Goal: Information Seeking & Learning: Learn about a topic

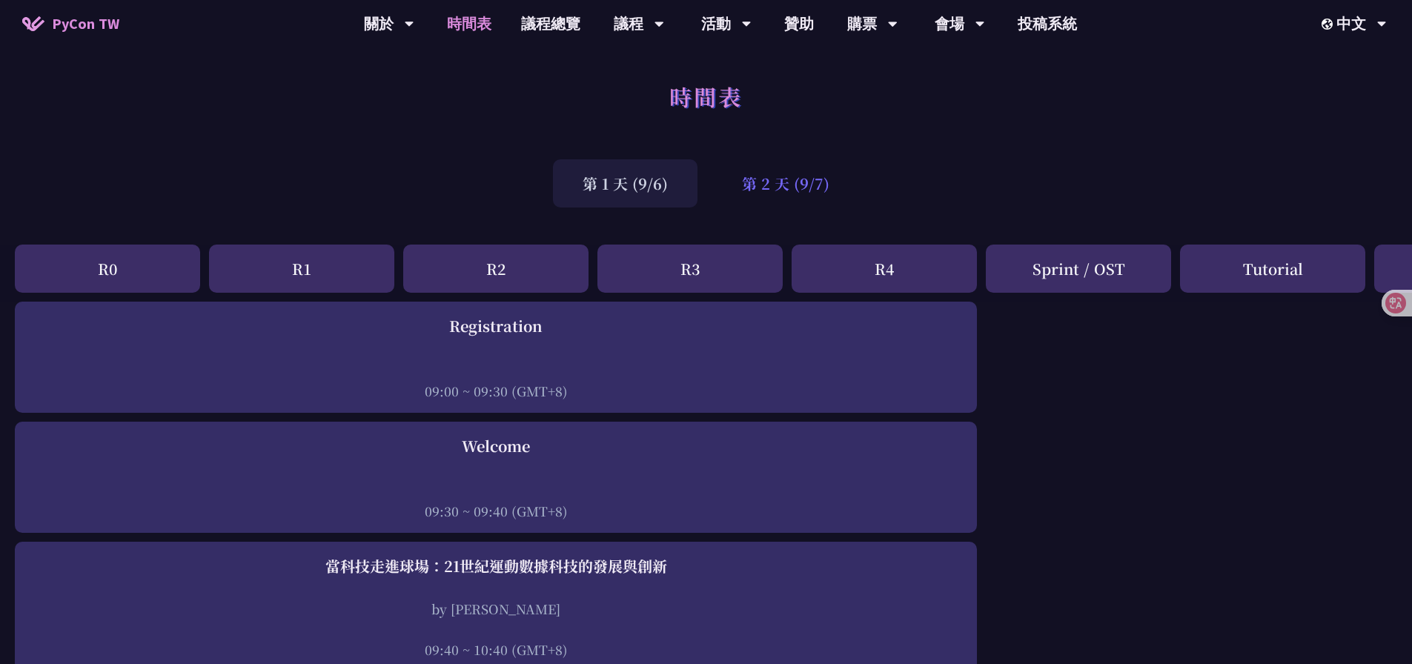
click at [751, 186] on div "第 2 天 (9/7)" at bounding box center [785, 183] width 147 height 48
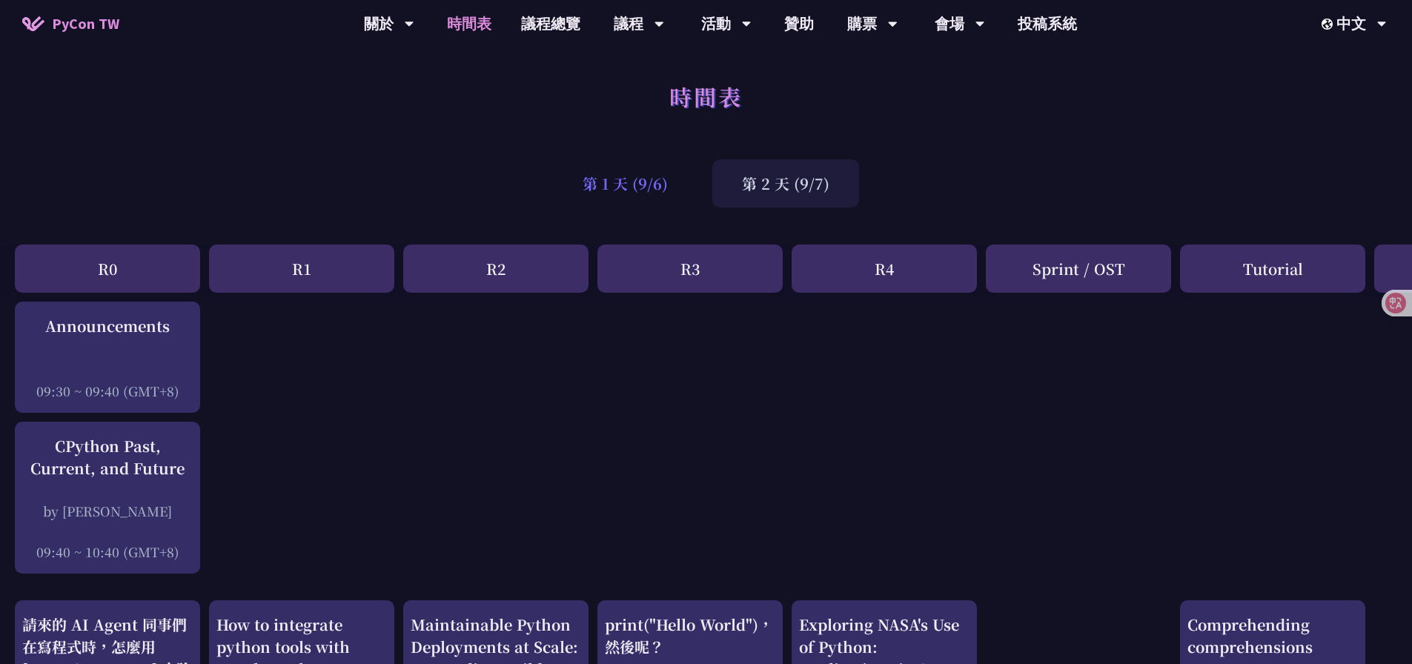
click at [640, 185] on div "第 1 天 (9/6)" at bounding box center [625, 183] width 145 height 48
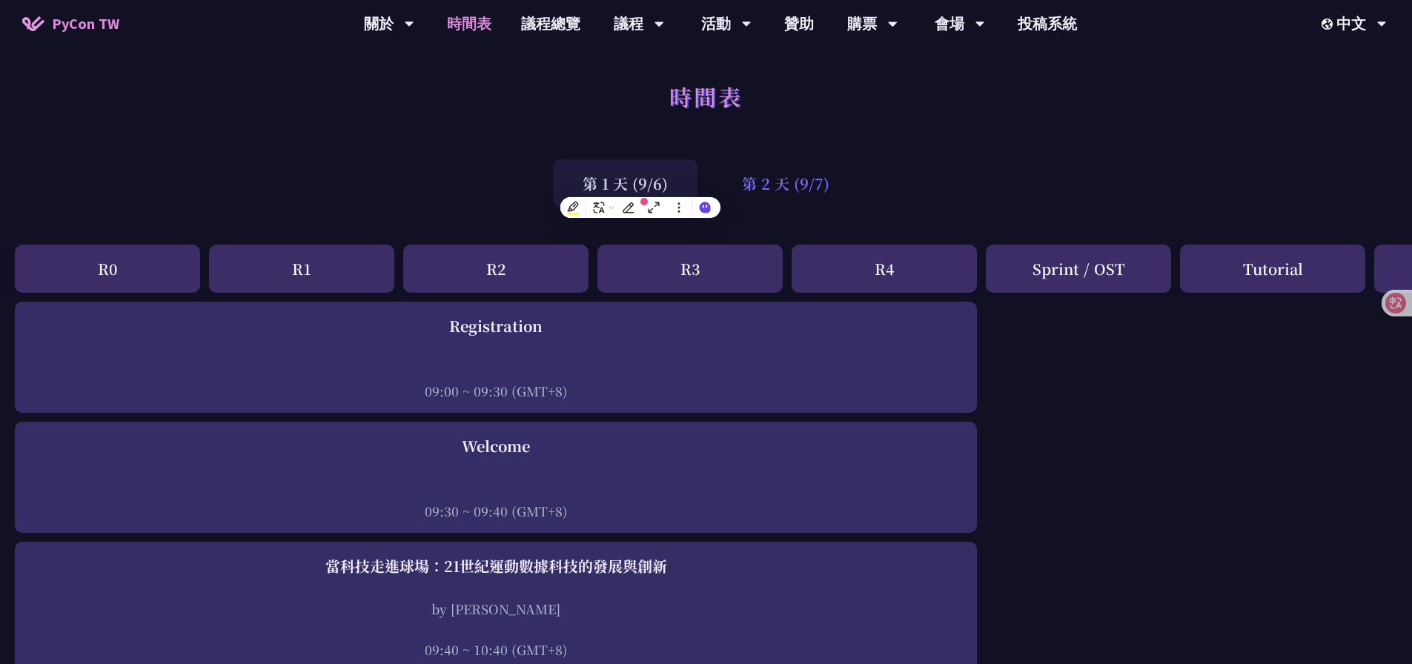
click at [815, 188] on div "第 2 天 (9/7)" at bounding box center [785, 183] width 147 height 48
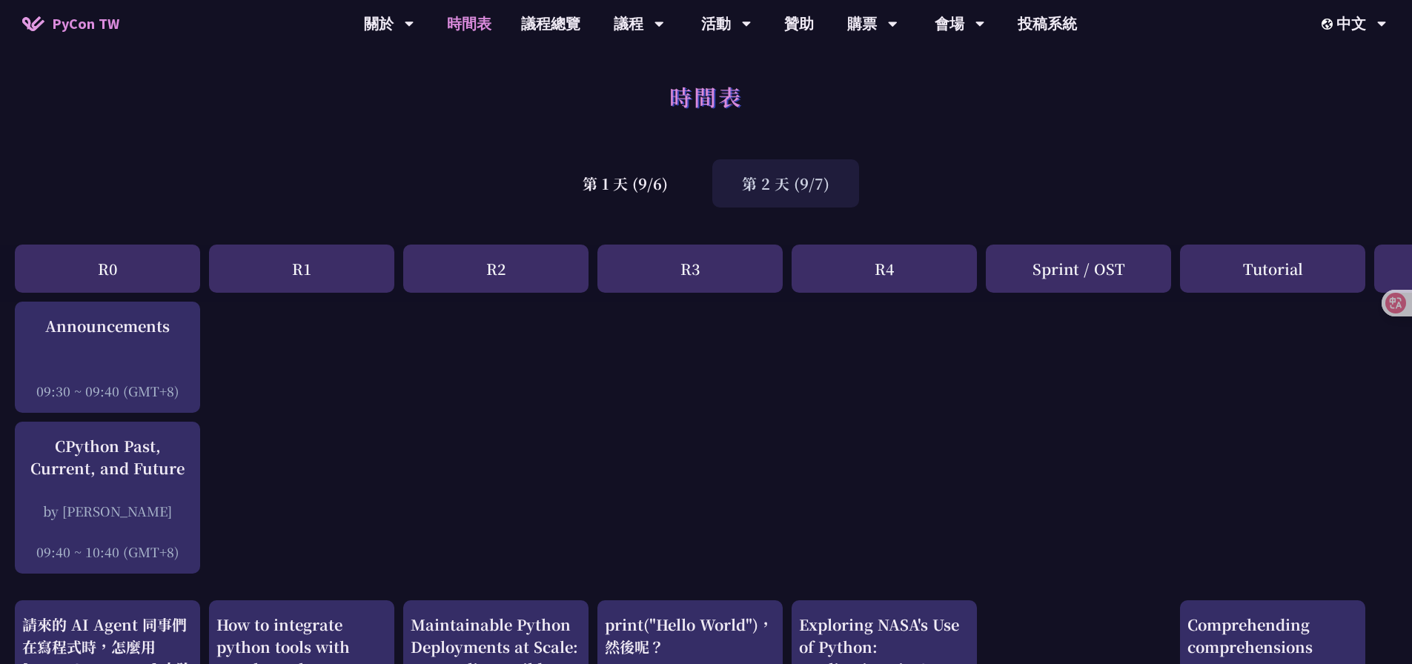
click at [988, 190] on div "第 1 天 (9/6) 第 2 天 (9/7)" at bounding box center [706, 183] width 1412 height 63
click at [648, 193] on div "第 1 天 (9/6)" at bounding box center [625, 183] width 145 height 48
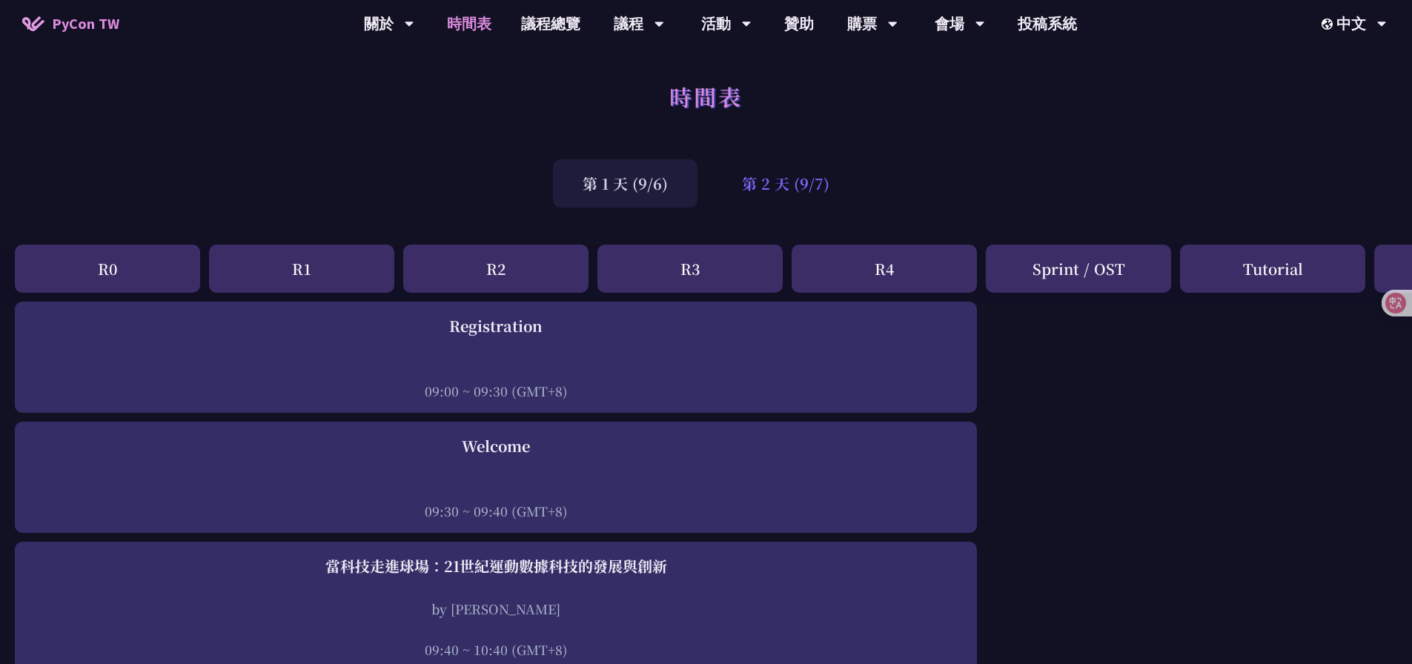
click at [790, 193] on div "第 2 天 (9/7)" at bounding box center [785, 183] width 147 height 48
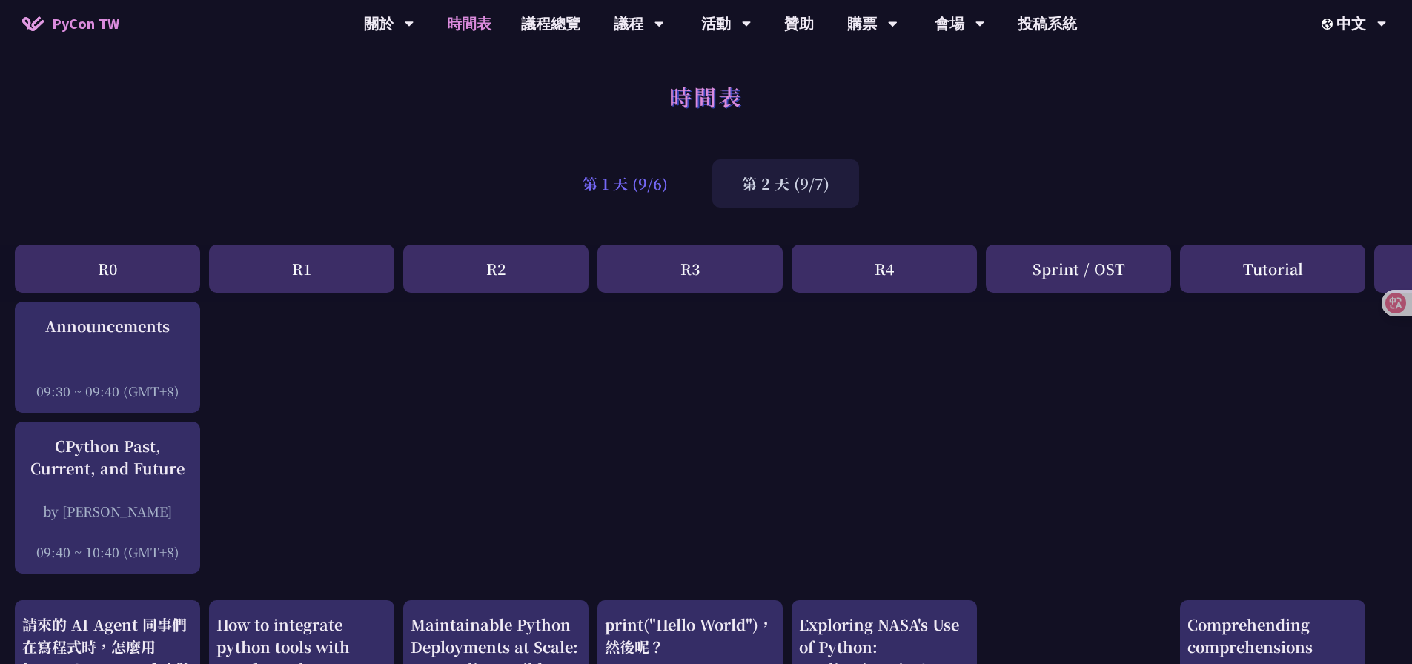
click at [614, 193] on div "第 1 天 (9/6)" at bounding box center [625, 183] width 145 height 48
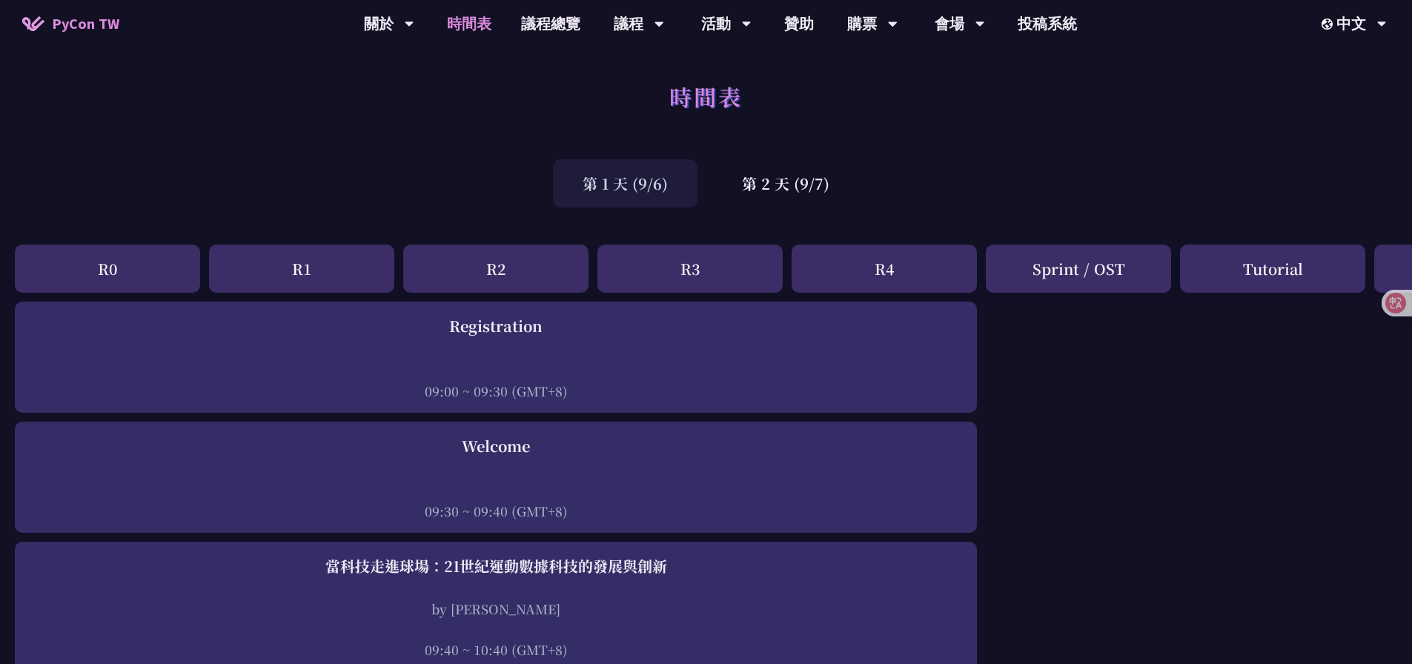
click at [996, 184] on div "第 1 天 (9/6) 第 2 天 (9/7)" at bounding box center [706, 183] width 1412 height 63
click at [909, 185] on div "第 1 天 (9/6) 第 2 天 (9/7)" at bounding box center [706, 183] width 1412 height 63
click at [789, 182] on div "第 2 天 (9/7)" at bounding box center [785, 183] width 147 height 48
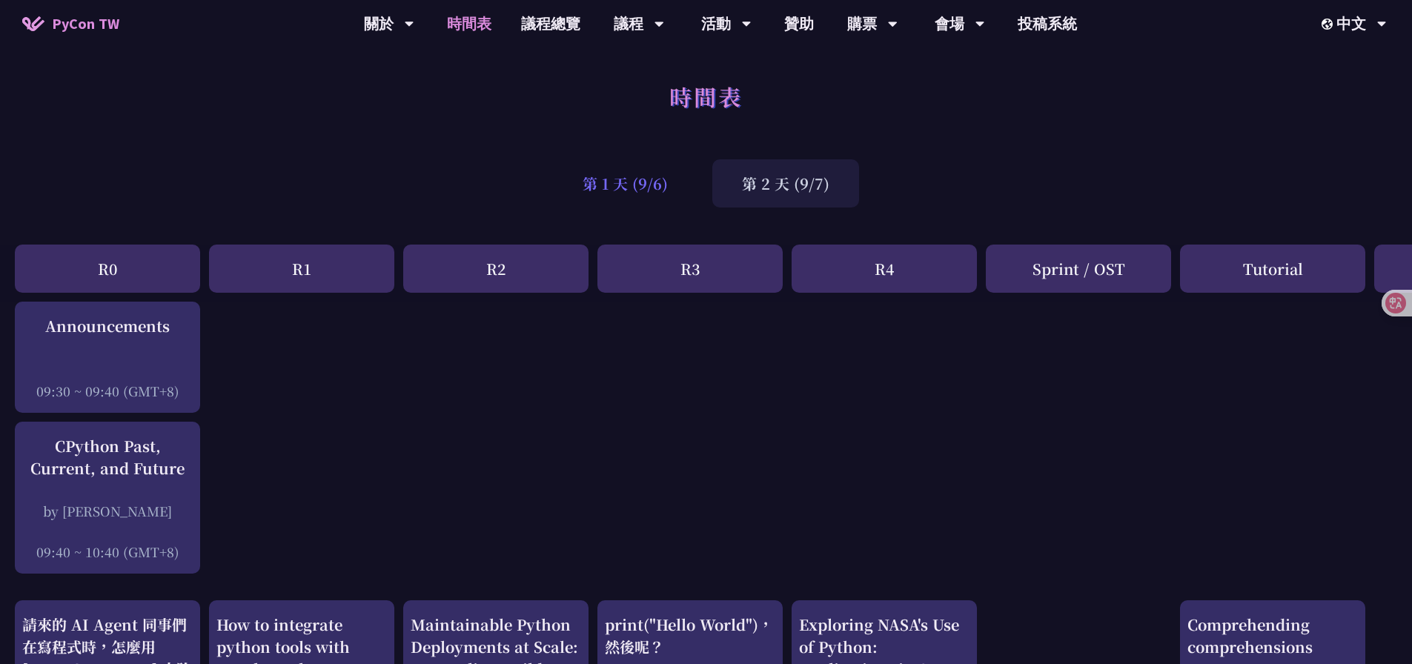
click at [625, 185] on div "第 1 天 (9/6)" at bounding box center [625, 183] width 145 height 48
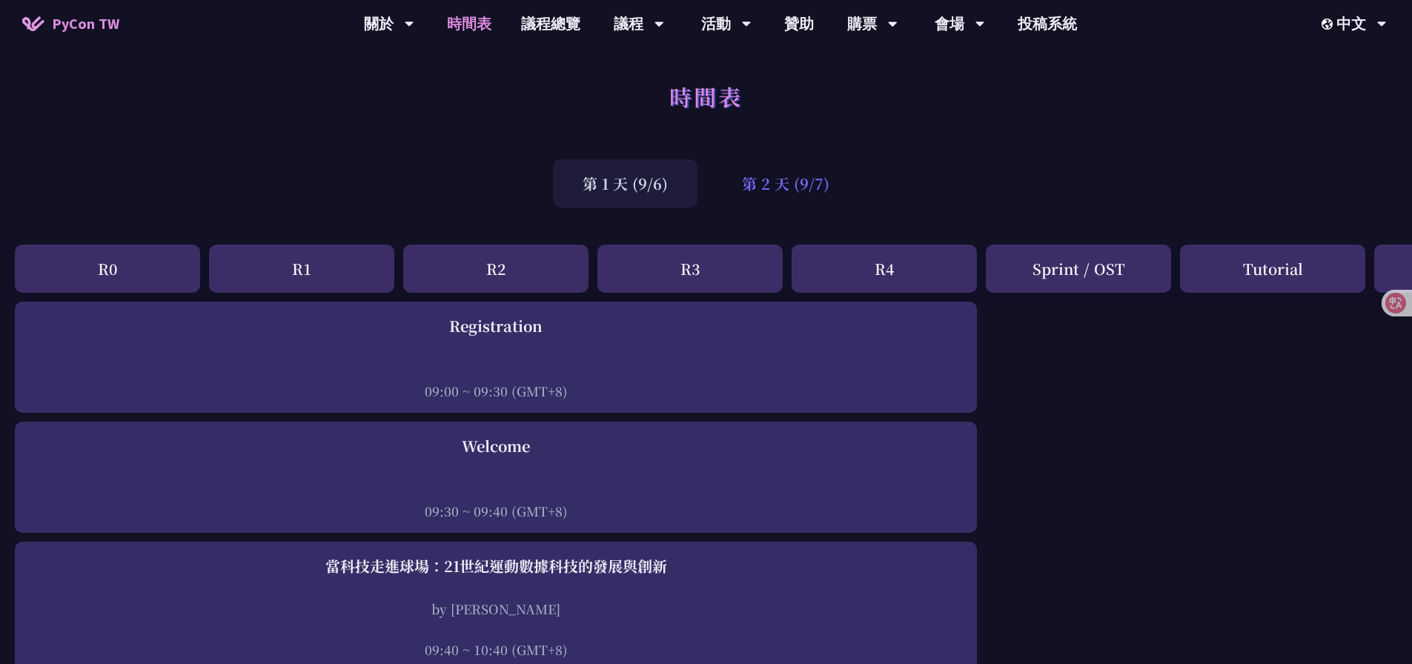
click at [803, 188] on div "第 2 天 (9/7)" at bounding box center [785, 183] width 147 height 48
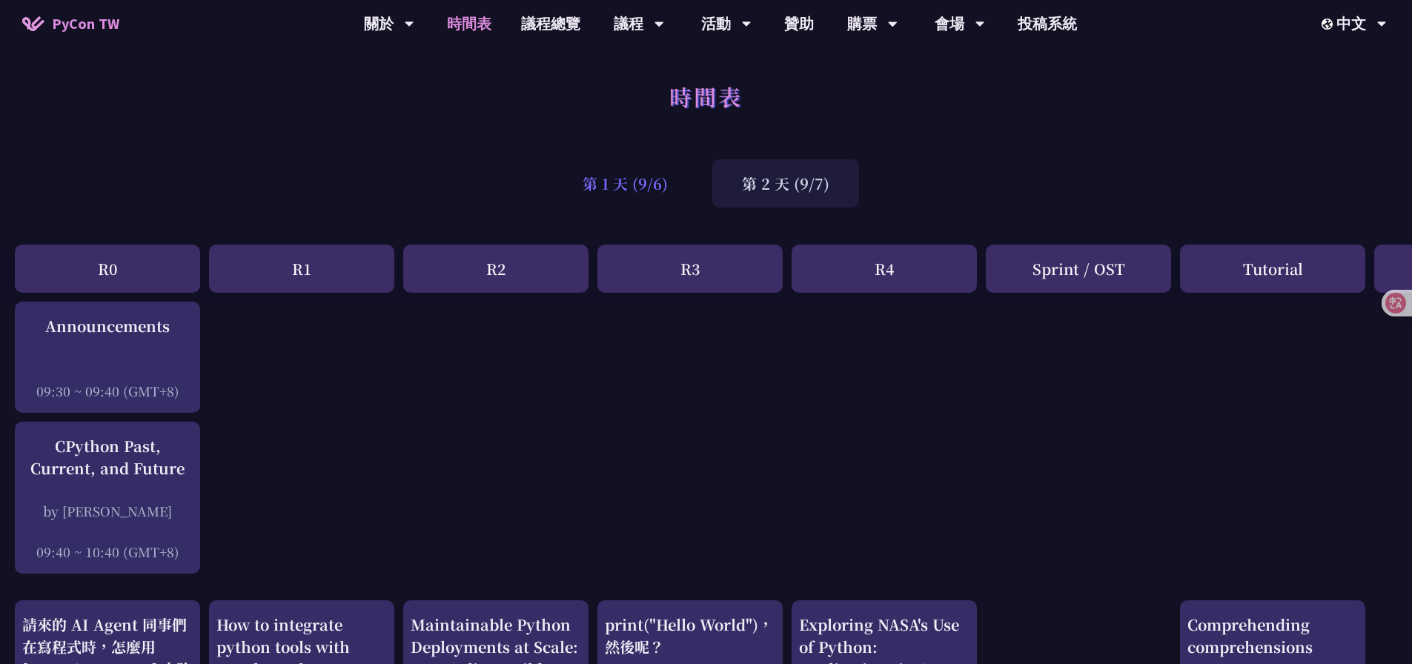
click at [623, 188] on div "第 1 天 (9/6)" at bounding box center [625, 183] width 145 height 48
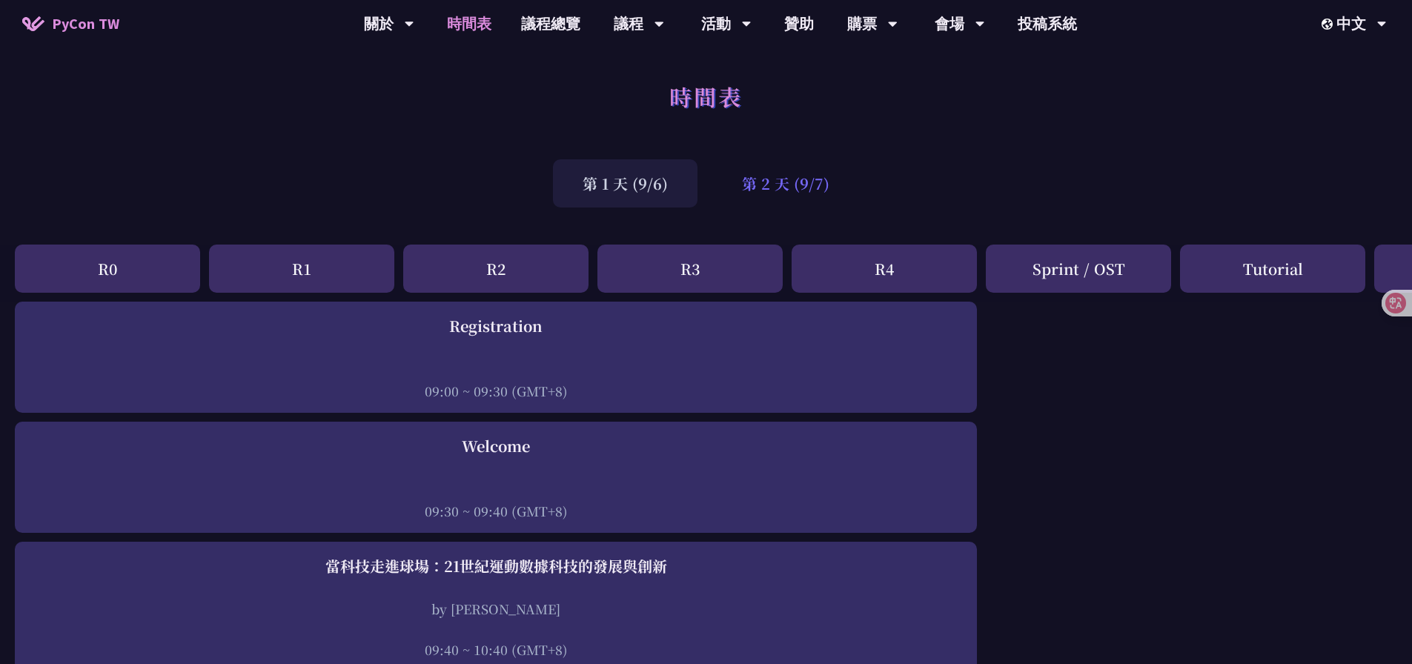
click at [802, 184] on div "第 2 天 (9/7)" at bounding box center [785, 183] width 147 height 48
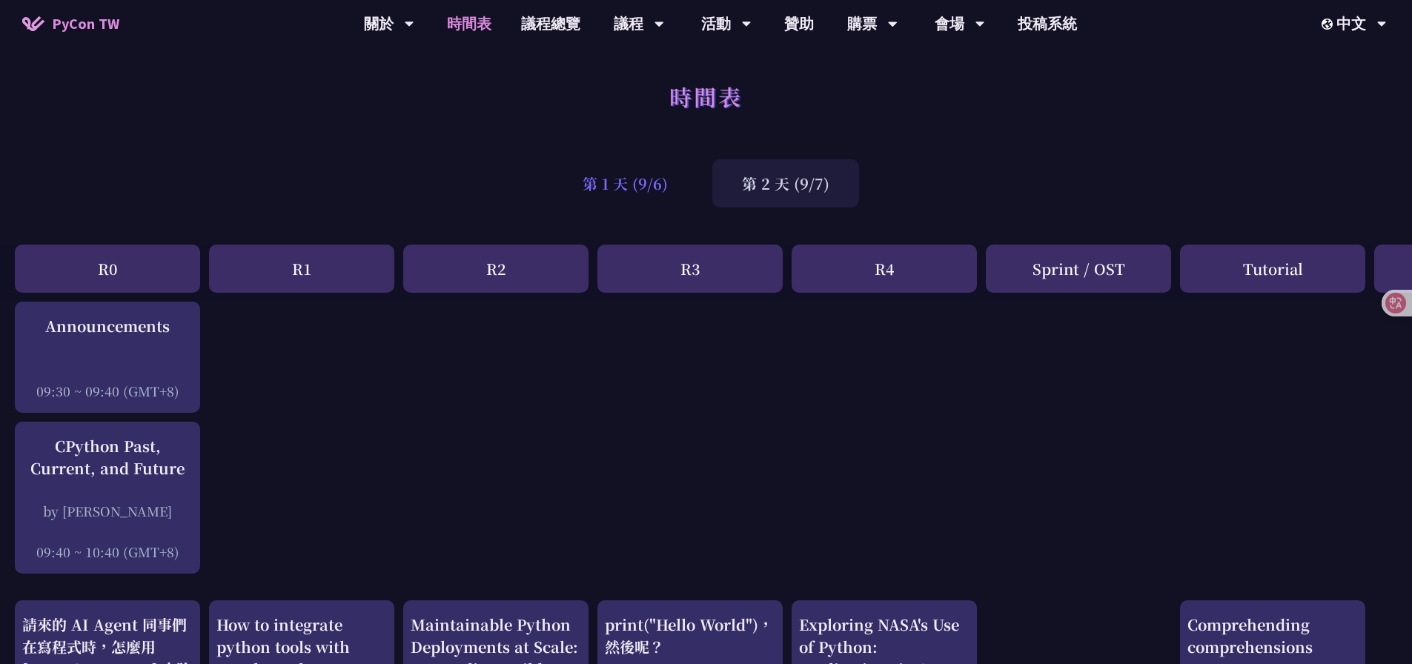
click at [630, 186] on div "第 1 天 (9/6)" at bounding box center [625, 183] width 145 height 48
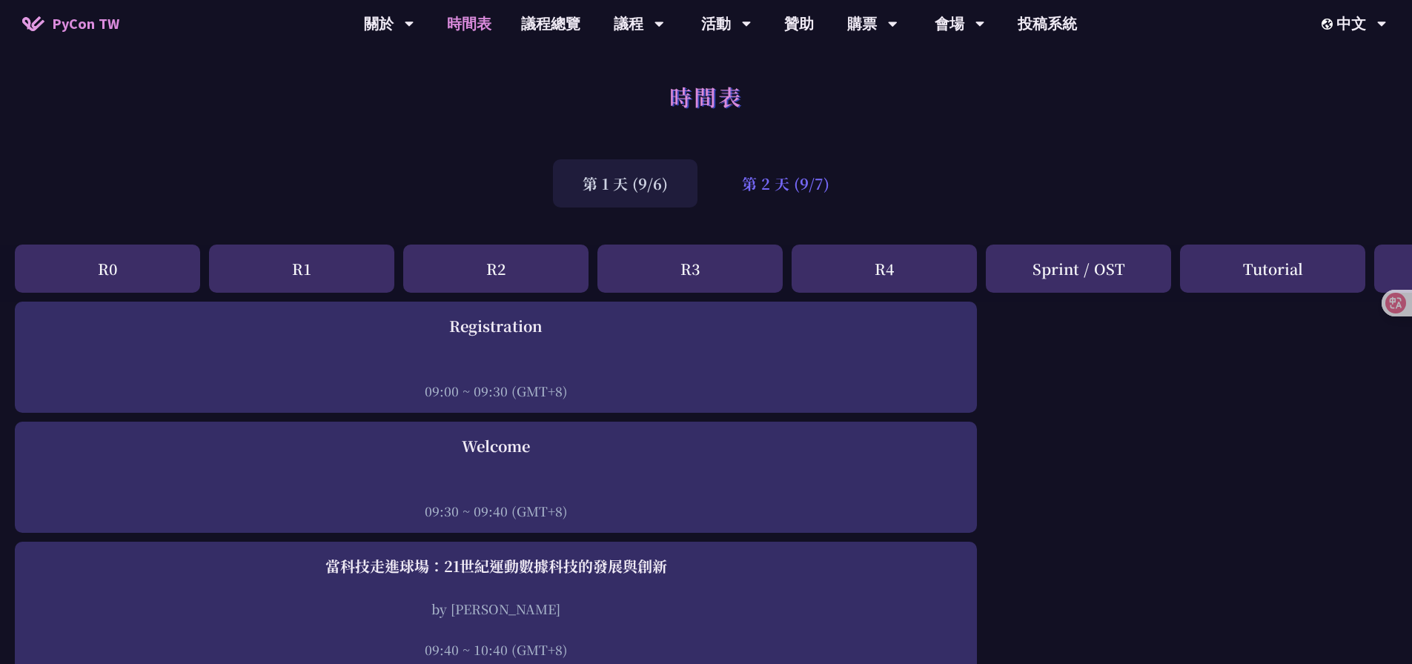
click at [784, 184] on div "第 2 天 (9/7)" at bounding box center [785, 183] width 147 height 48
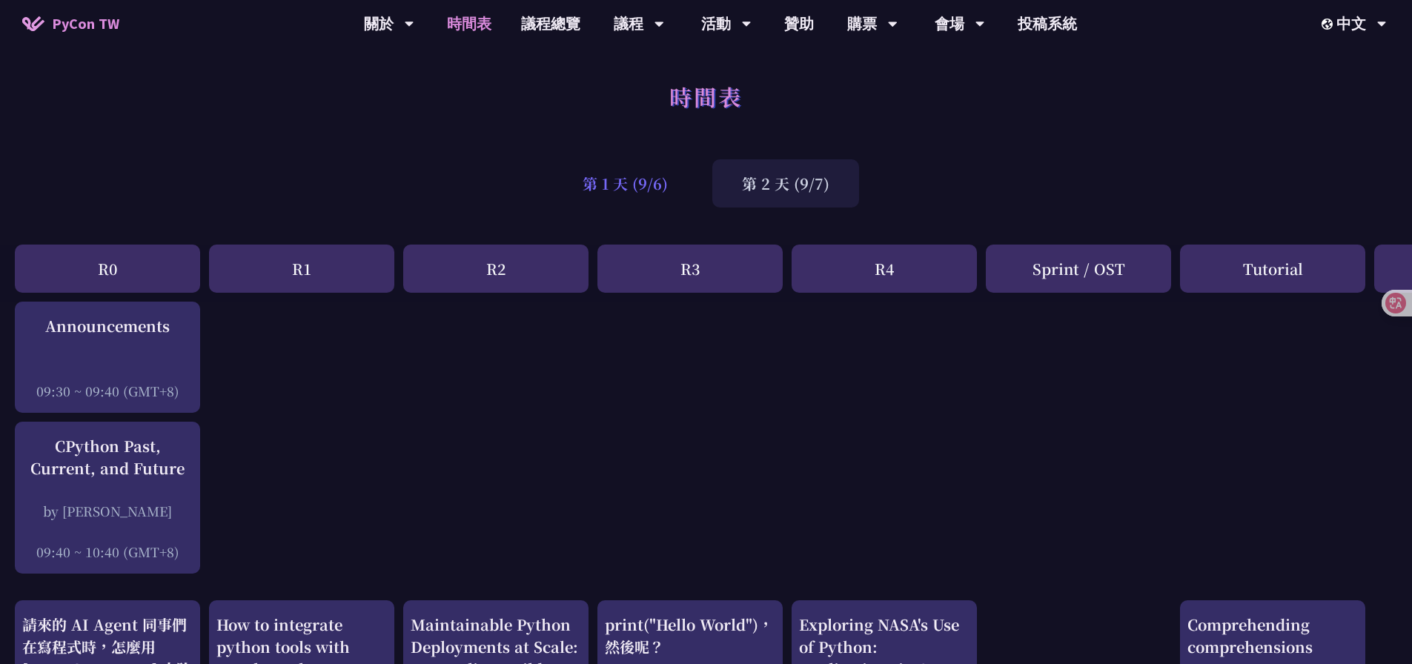
click at [632, 184] on div "第 1 天 (9/6)" at bounding box center [625, 183] width 145 height 48
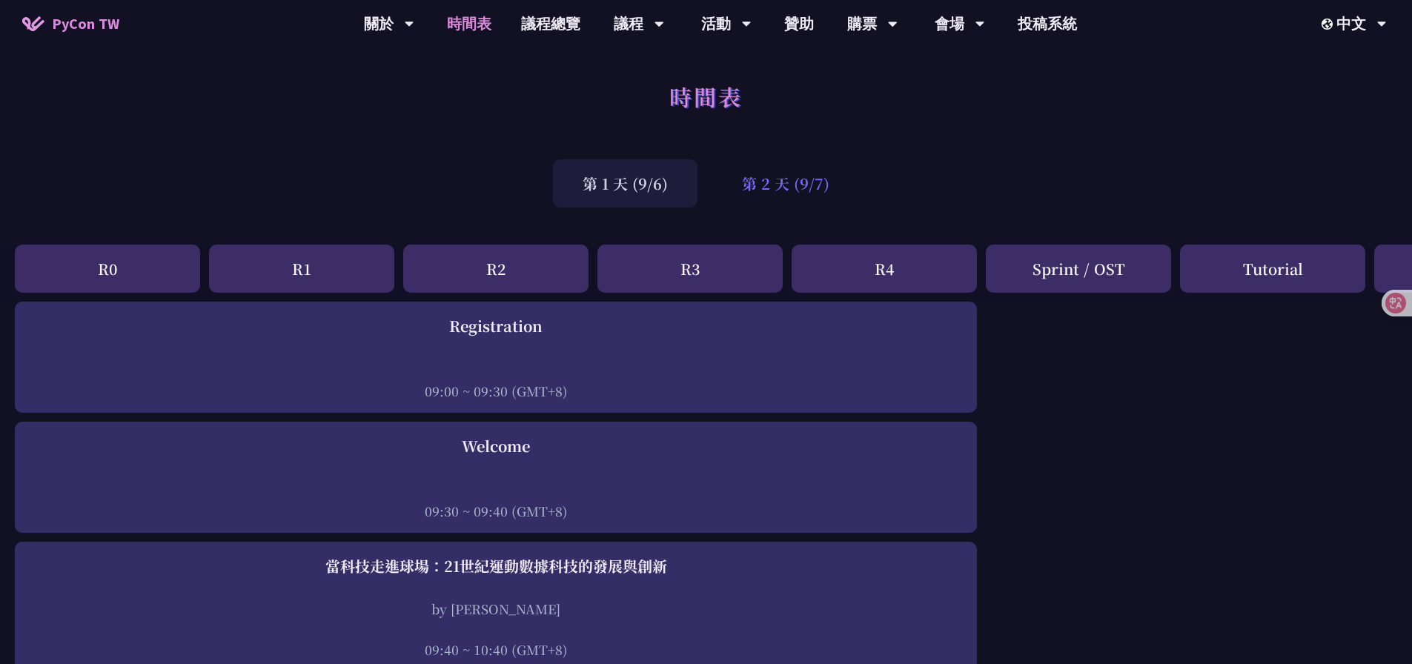
click at [822, 182] on div "第 2 天 (9/7)" at bounding box center [785, 183] width 147 height 48
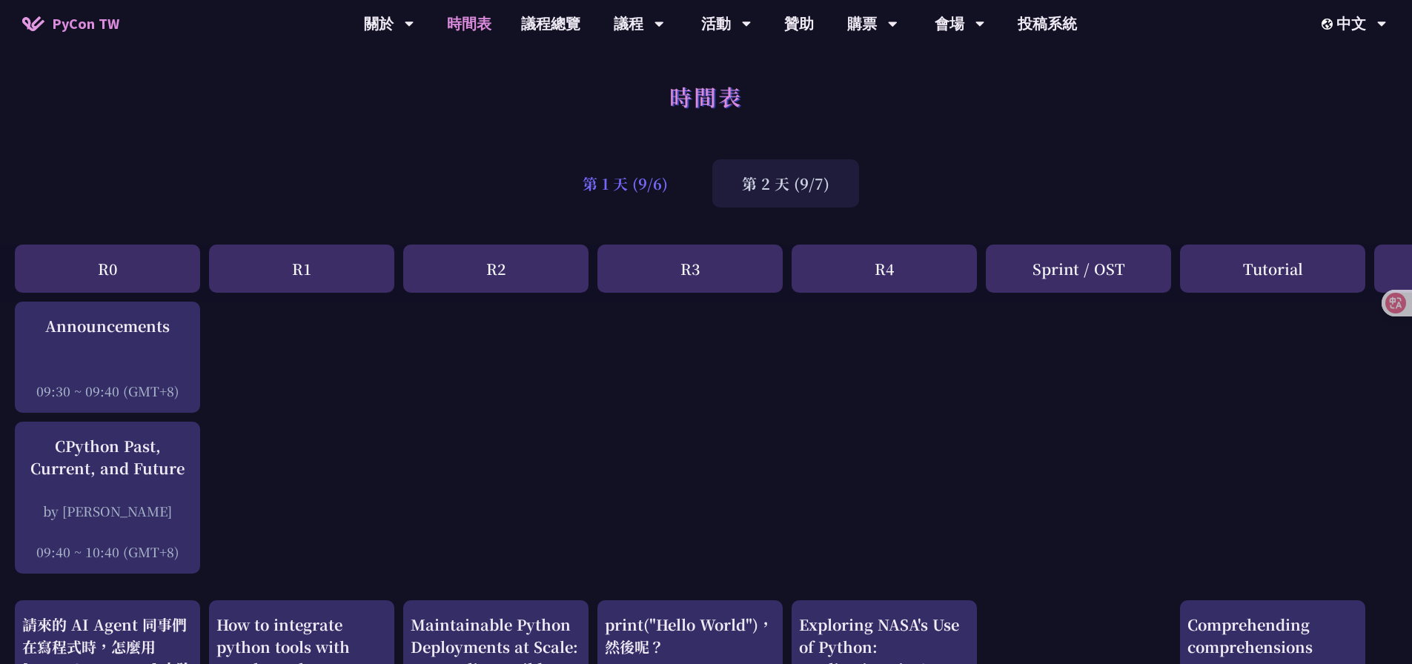
click at [654, 182] on div "第 1 天 (9/6)" at bounding box center [625, 183] width 145 height 48
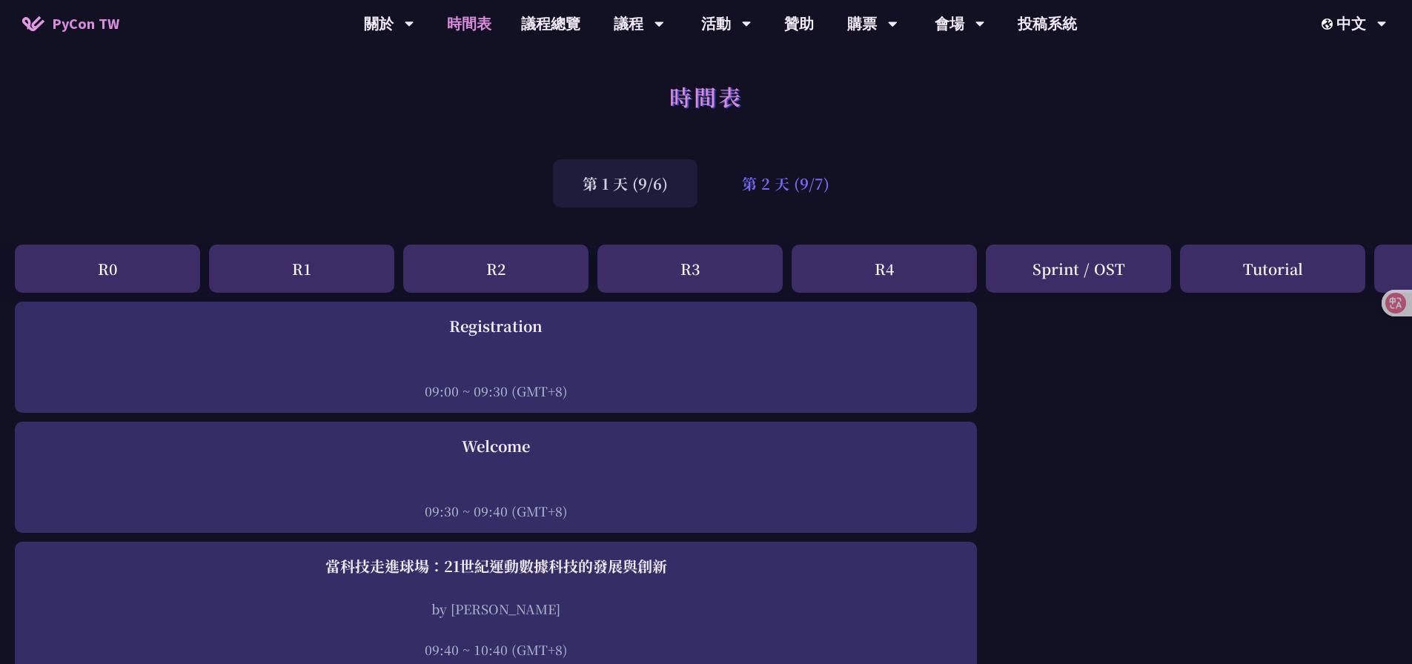
click at [806, 173] on div "第 2 天 (9/7)" at bounding box center [785, 183] width 147 height 48
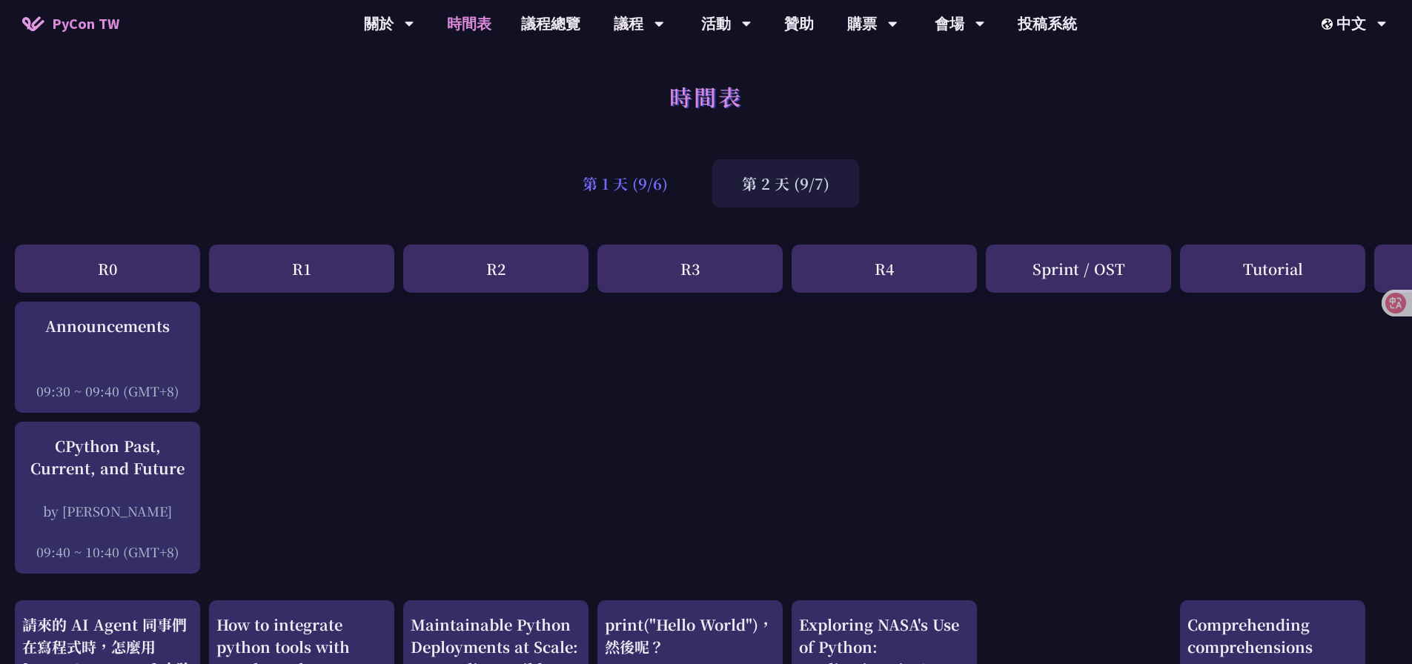
click at [581, 180] on div "第 1 天 (9/6)" at bounding box center [625, 183] width 145 height 48
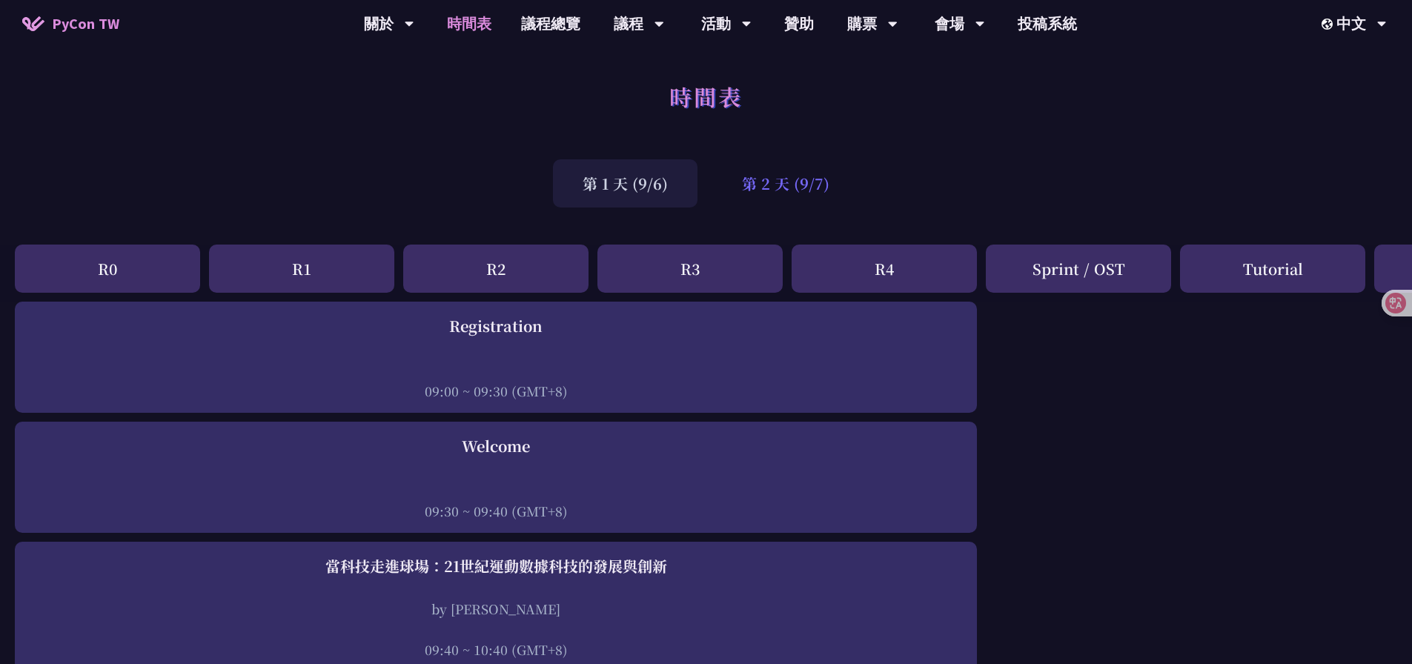
drag, startPoint x: 741, startPoint y: 177, endPoint x: 779, endPoint y: 177, distance: 37.8
click at [742, 177] on div "第 2 天 (9/7)" at bounding box center [785, 183] width 147 height 48
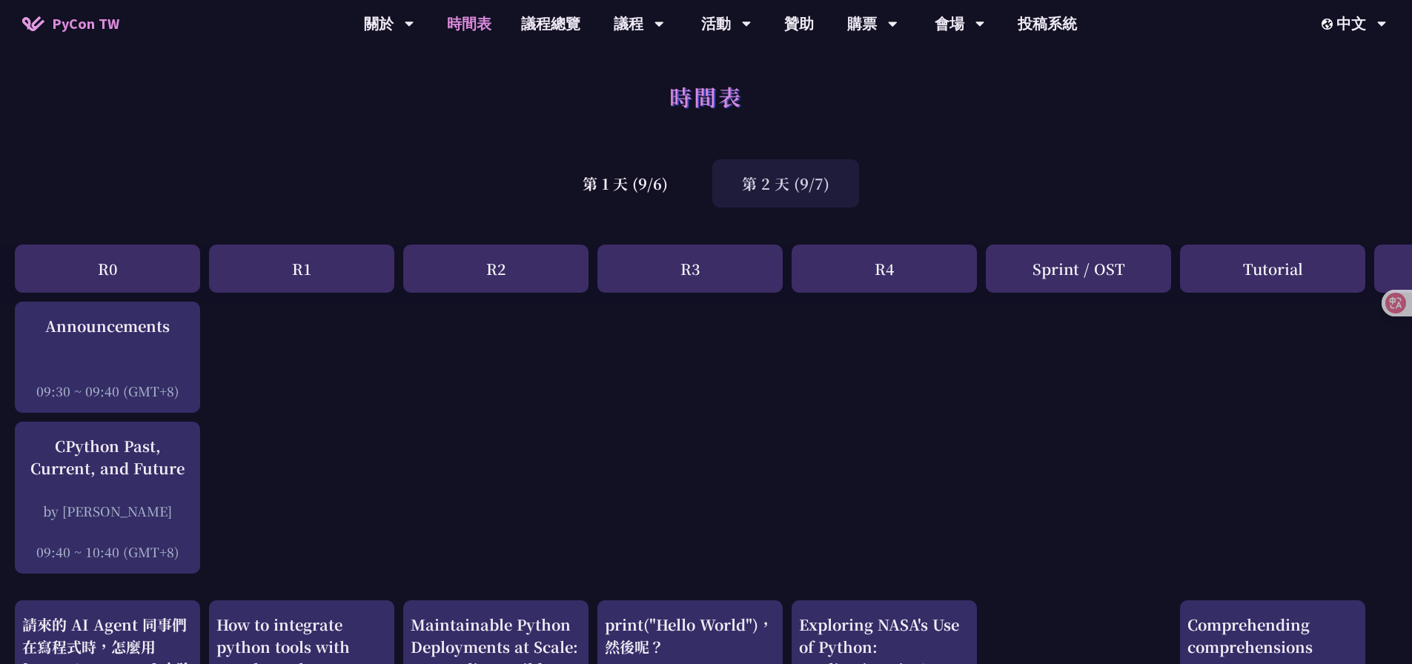
drag, startPoint x: 924, startPoint y: 171, endPoint x: 858, endPoint y: 259, distance: 110.1
click at [924, 171] on div "第 1 天 (9/6) 第 2 天 (9/7)" at bounding box center [706, 183] width 1412 height 63
drag, startPoint x: 1330, startPoint y: 104, endPoint x: 1283, endPoint y: 15, distance: 100.5
click at [1330, 105] on div "中文" at bounding box center [1353, 110] width 89 height 35
drag, startPoint x: 380, startPoint y: 164, endPoint x: 373, endPoint y: 160, distance: 8.3
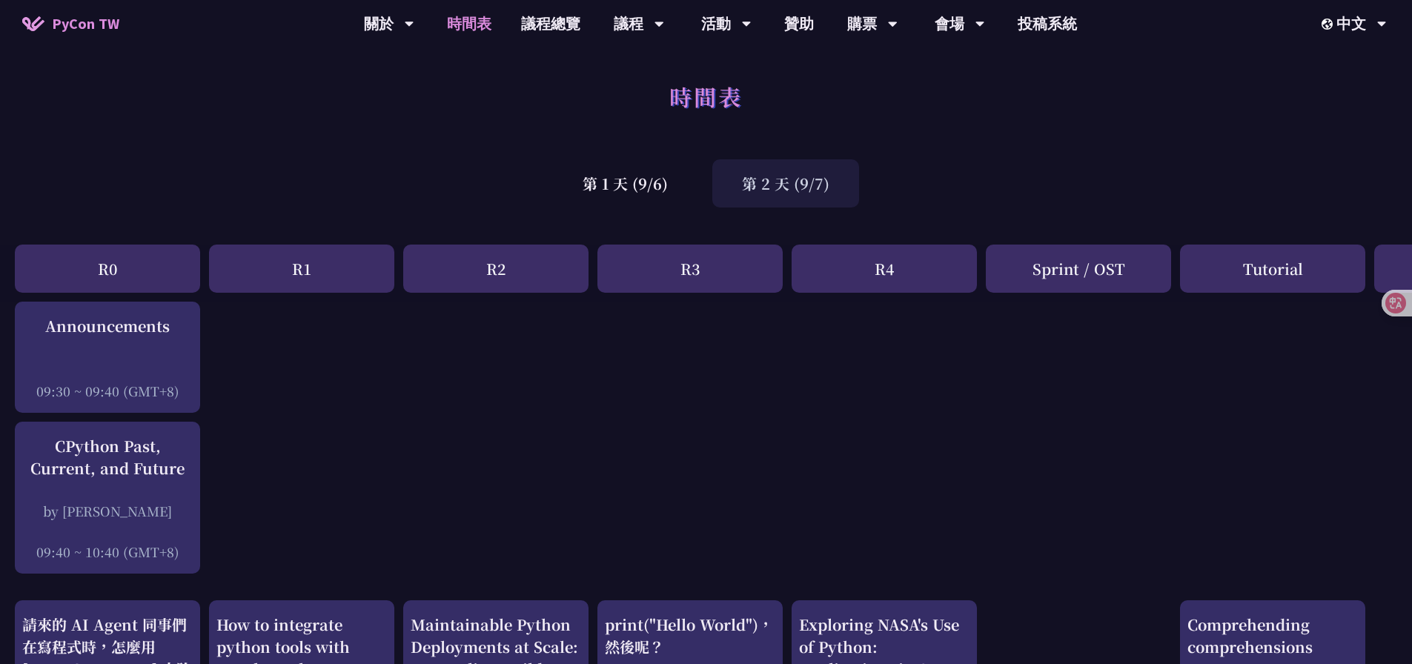
click at [380, 163] on div "第 1 天 (9/6) 第 2 天 (9/7)" at bounding box center [706, 183] width 1412 height 63
drag, startPoint x: 408, startPoint y: 200, endPoint x: 609, endPoint y: 244, distance: 206.3
click at [410, 199] on div "第 1 天 (9/6) 第 2 天 (9/7)" at bounding box center [706, 183] width 1412 height 63
click at [1044, 151] on div "時間表" at bounding box center [706, 113] width 1412 height 78
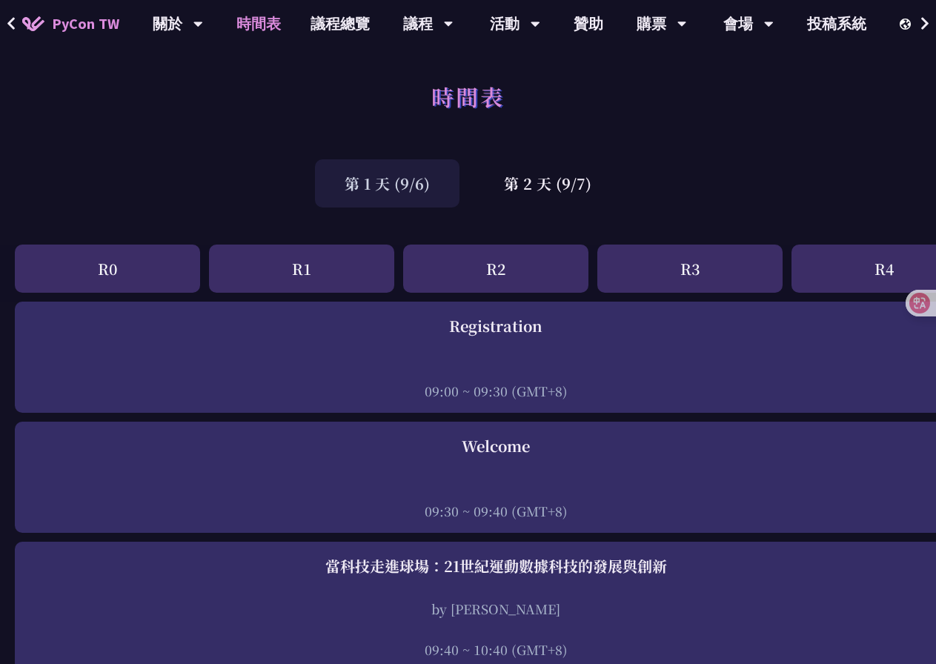
click at [278, 110] on div "時間表" at bounding box center [468, 113] width 936 height 78
click at [570, 190] on div "第 2 天 (9/7)" at bounding box center [547, 183] width 147 height 48
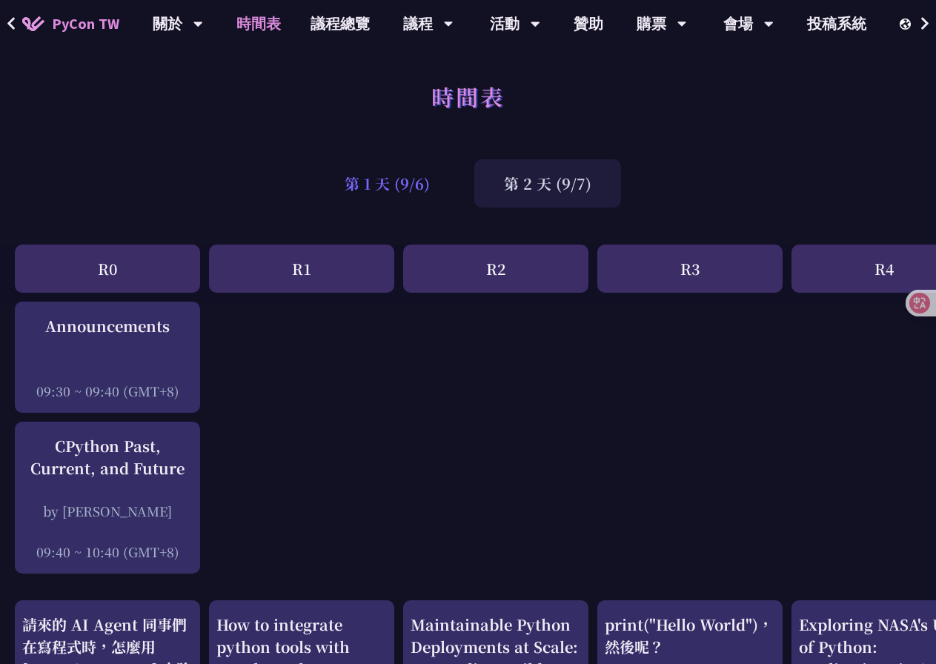
click at [451, 192] on div "第 1 天 (9/6)" at bounding box center [387, 183] width 145 height 48
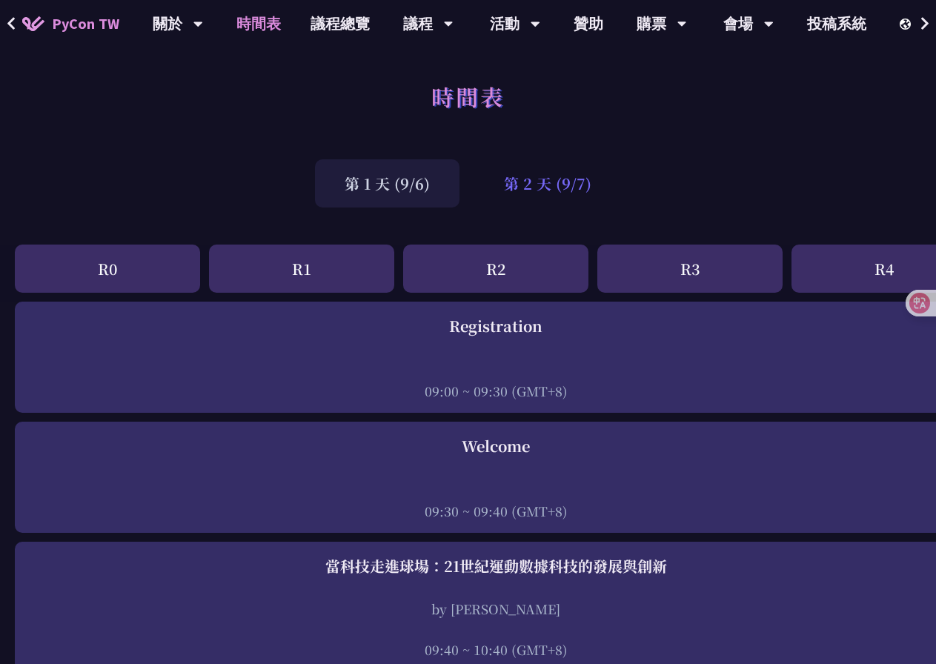
click at [553, 188] on div "第 2 天 (9/7)" at bounding box center [547, 183] width 147 height 48
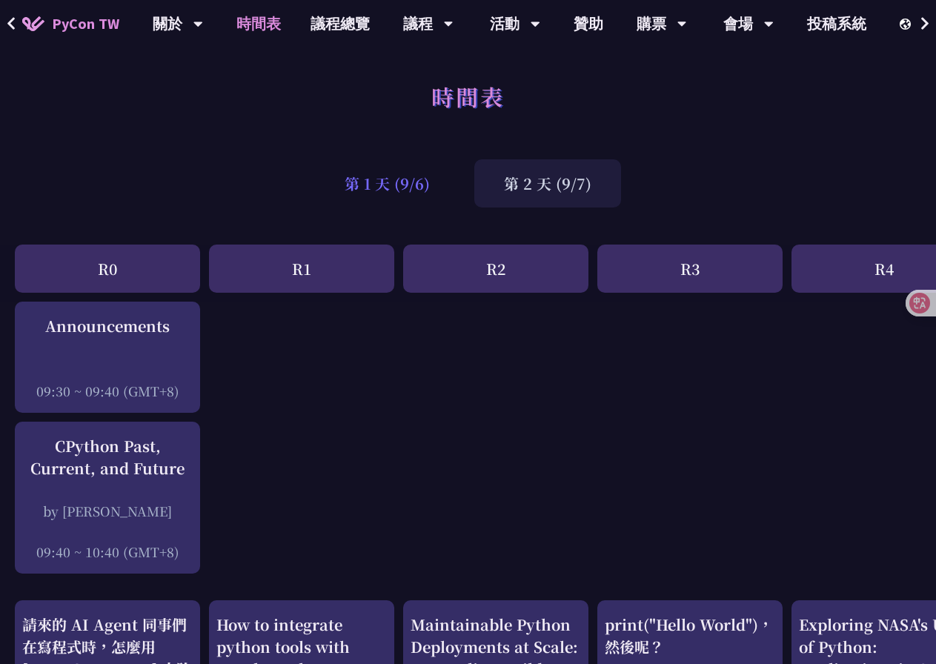
click at [416, 182] on div "第 1 天 (9/6)" at bounding box center [387, 183] width 145 height 48
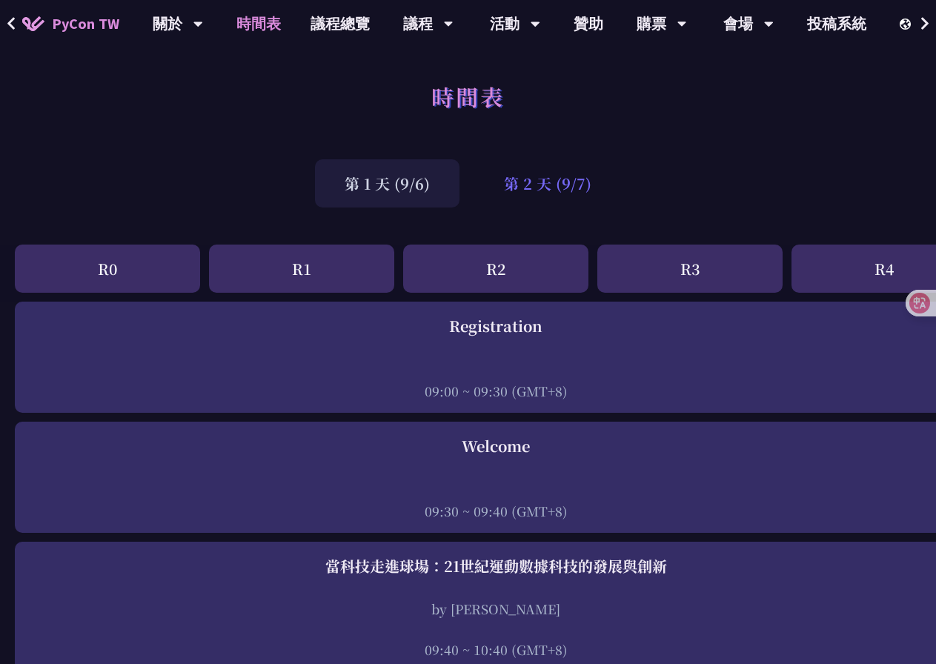
click at [510, 188] on div "第 2 天 (9/7)" at bounding box center [547, 183] width 147 height 48
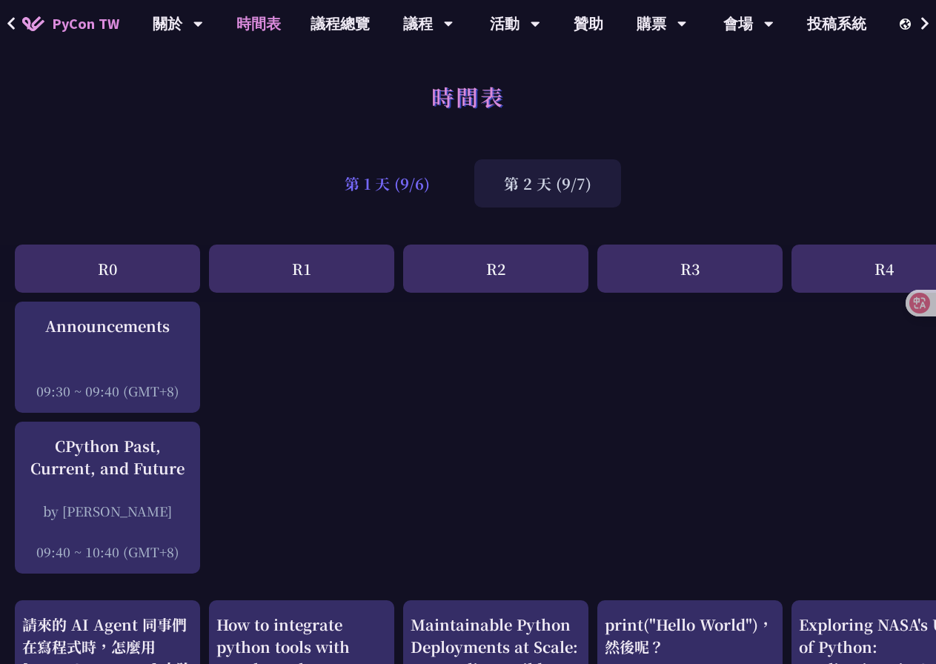
click at [391, 185] on div "第 1 天 (9/6)" at bounding box center [387, 183] width 145 height 48
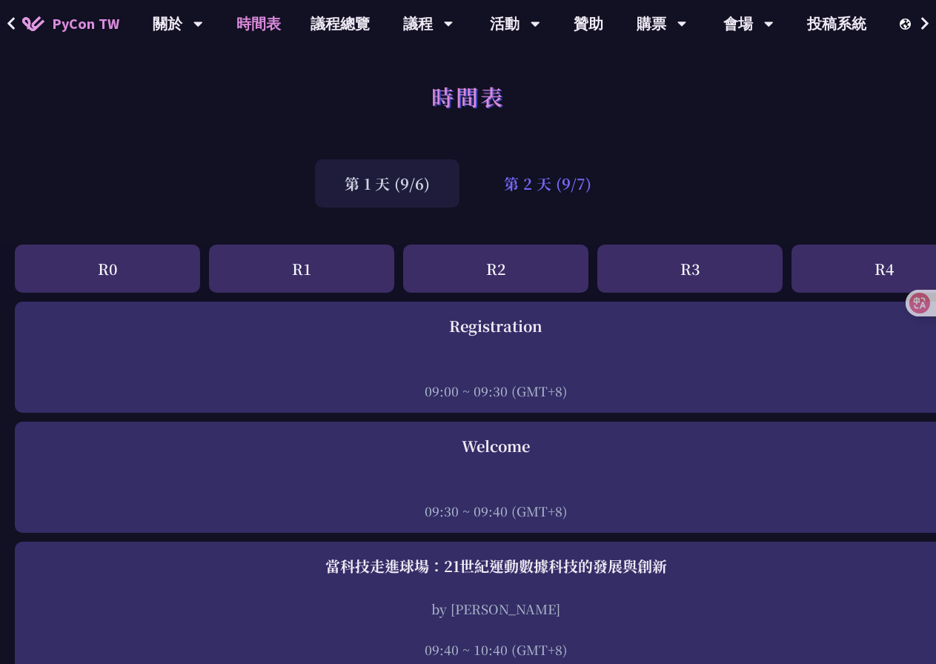
click at [520, 188] on div "第 2 天 (9/7)" at bounding box center [547, 183] width 147 height 48
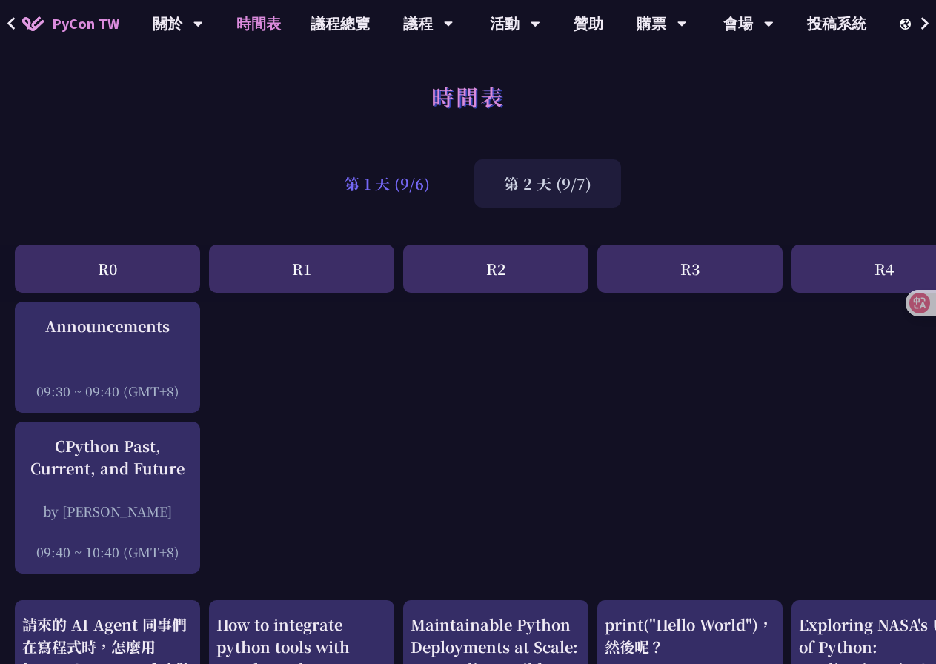
click at [411, 185] on div "第 1 天 (9/6)" at bounding box center [387, 183] width 145 height 48
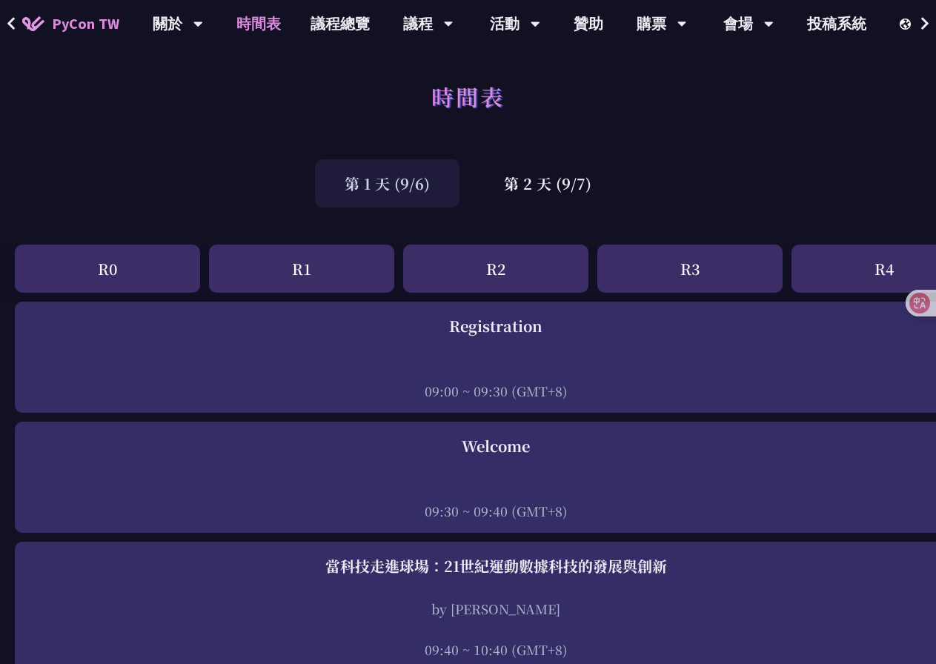
click at [708, 145] on div "時間表" at bounding box center [468, 113] width 936 height 78
click at [758, 173] on div "第 1 天 (9/6) 第 2 天 (9/7)" at bounding box center [468, 183] width 936 height 63
click at [607, 182] on div "第 2 天 (9/7)" at bounding box center [547, 183] width 147 height 48
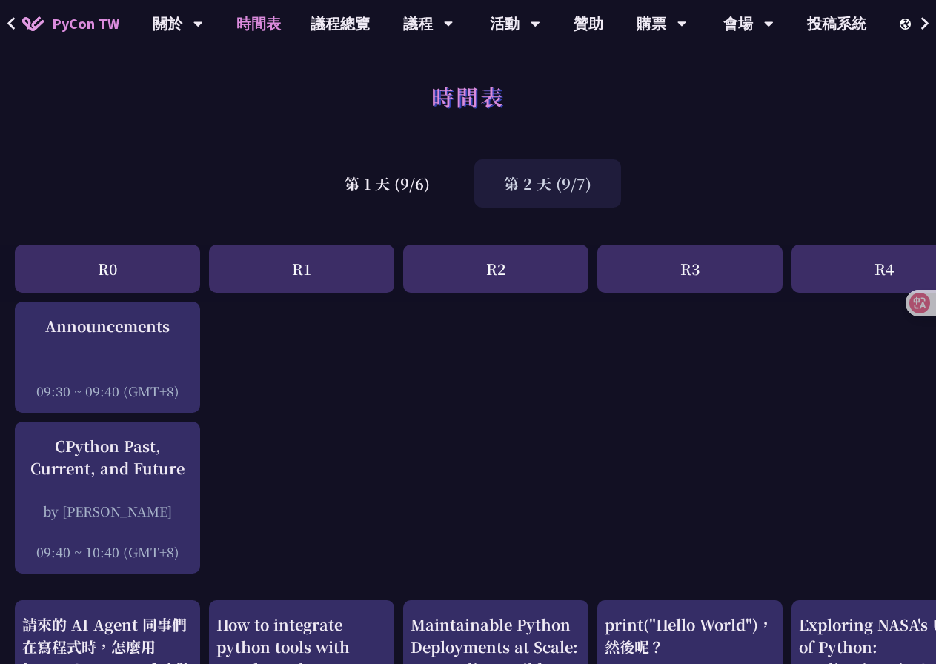
click at [570, 189] on div "第 2 天 (9/7)" at bounding box center [547, 183] width 147 height 48
click at [354, 186] on div "第 1 天 (9/6)" at bounding box center [387, 183] width 145 height 48
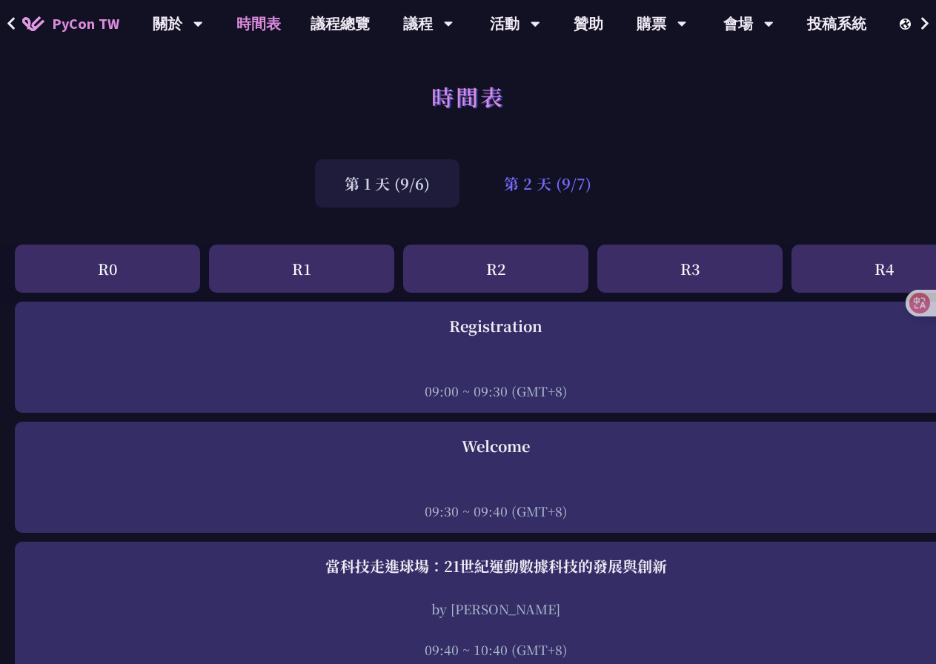
click at [554, 194] on div "第 2 天 (9/7)" at bounding box center [547, 183] width 147 height 48
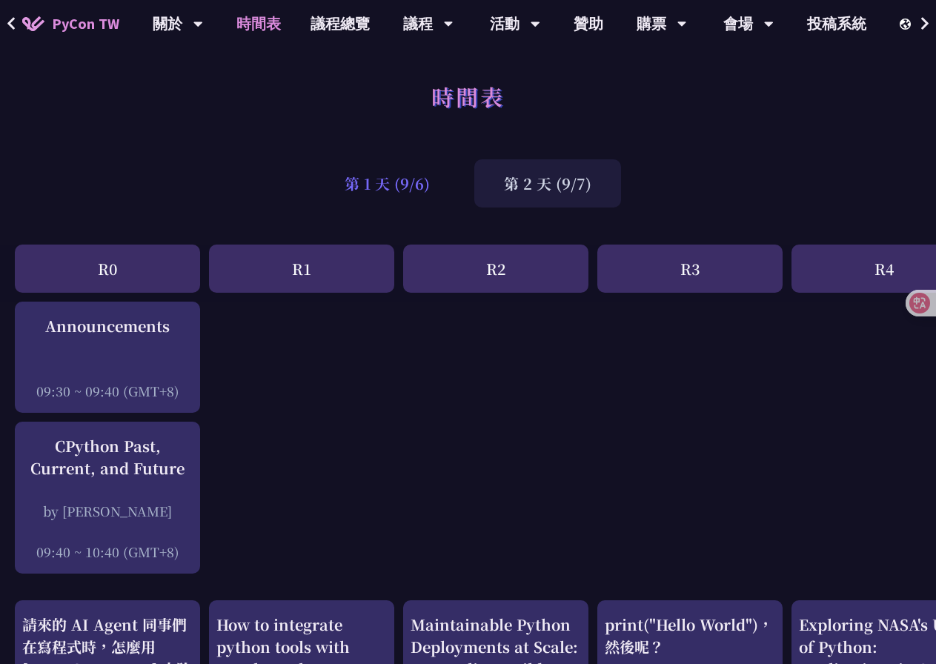
drag, startPoint x: 365, startPoint y: 183, endPoint x: 426, endPoint y: 182, distance: 61.5
click at [365, 183] on div "第 1 天 (9/6)" at bounding box center [387, 183] width 145 height 48
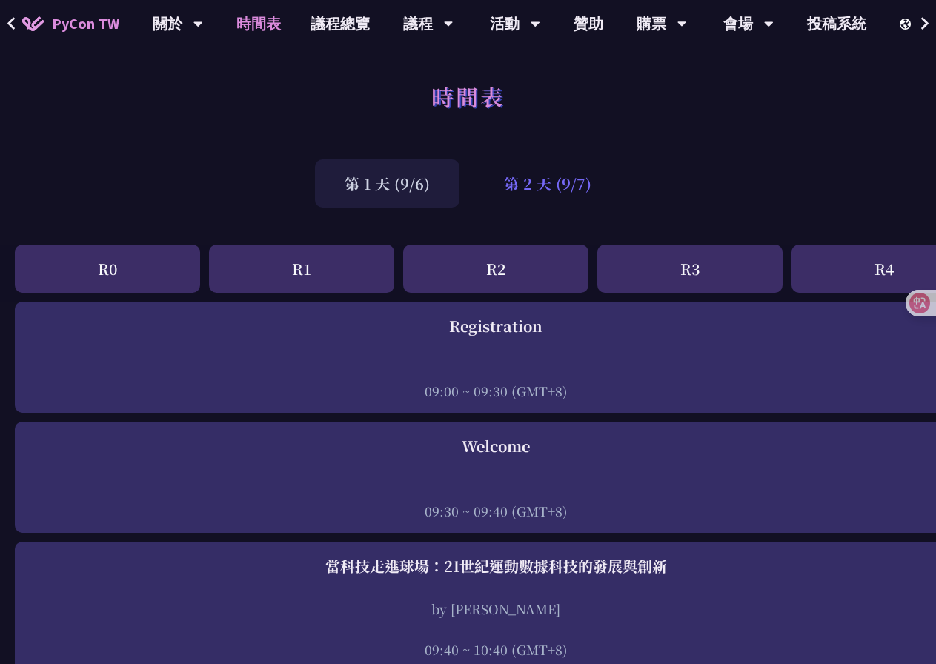
click at [503, 178] on div "第 2 天 (9/7)" at bounding box center [547, 183] width 147 height 48
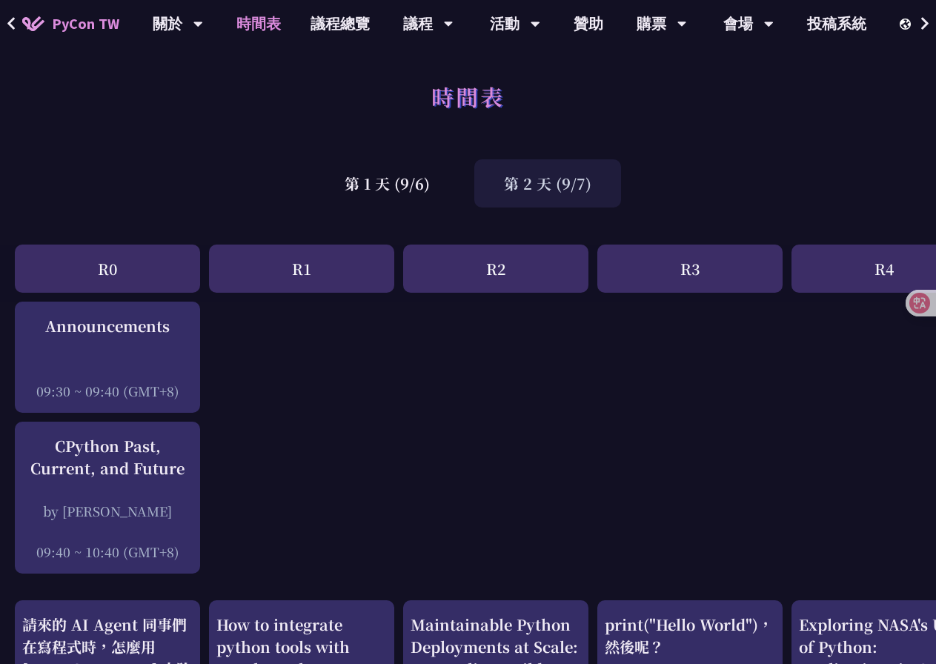
drag, startPoint x: 378, startPoint y: 178, endPoint x: 471, endPoint y: 189, distance: 94.1
click at [383, 179] on div "第 1 天 (9/6)" at bounding box center [387, 183] width 145 height 48
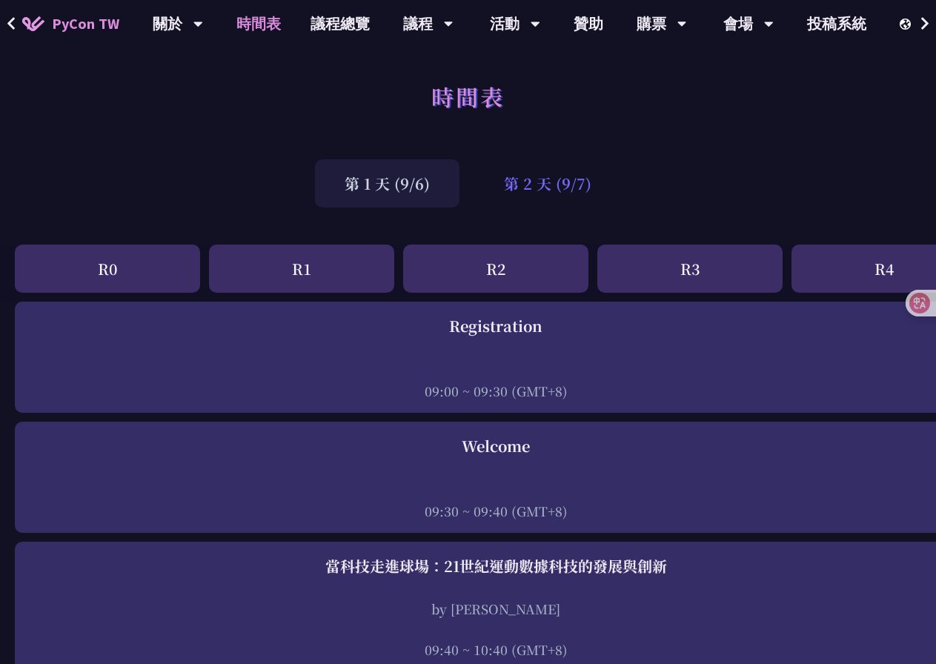
click at [515, 190] on div "第 2 天 (9/7)" at bounding box center [547, 183] width 147 height 48
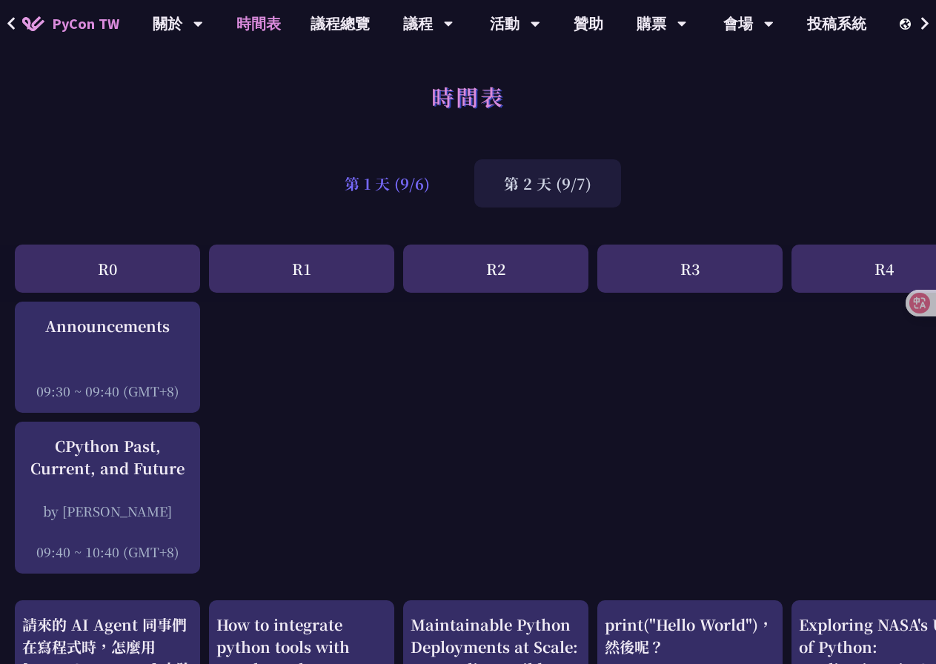
click at [459, 184] on div "第 1 天 (9/6)" at bounding box center [387, 183] width 145 height 48
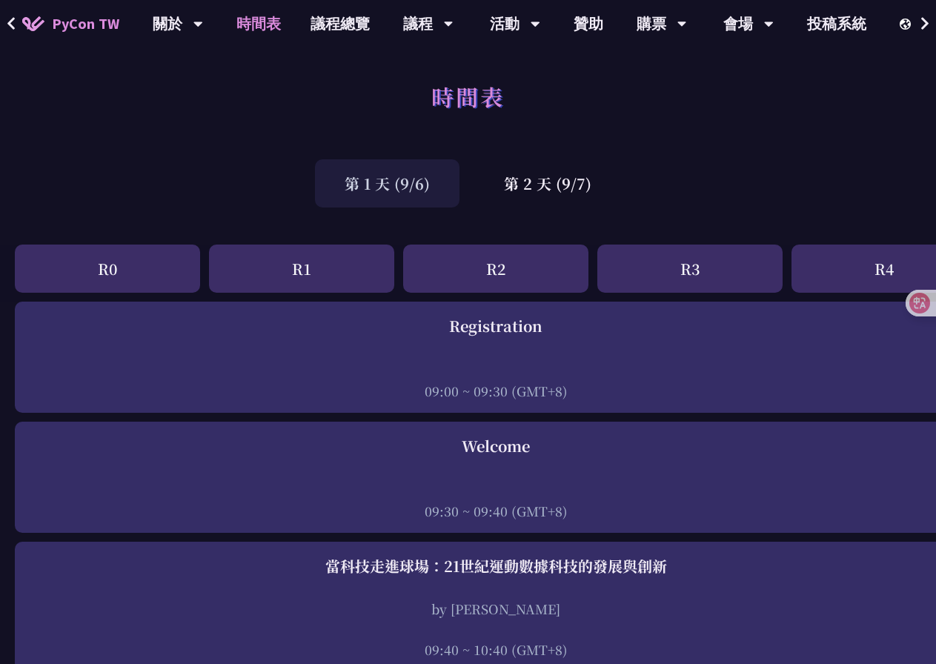
click at [649, 188] on div "第 1 天 (9/6) 第 2 天 (9/7)" at bounding box center [468, 183] width 936 height 63
drag, startPoint x: 729, startPoint y: 177, endPoint x: 947, endPoint y: 141, distance: 220.9
click at [732, 177] on div "第 1 天 (9/6) 第 2 天 (9/7)" at bounding box center [468, 183] width 936 height 63
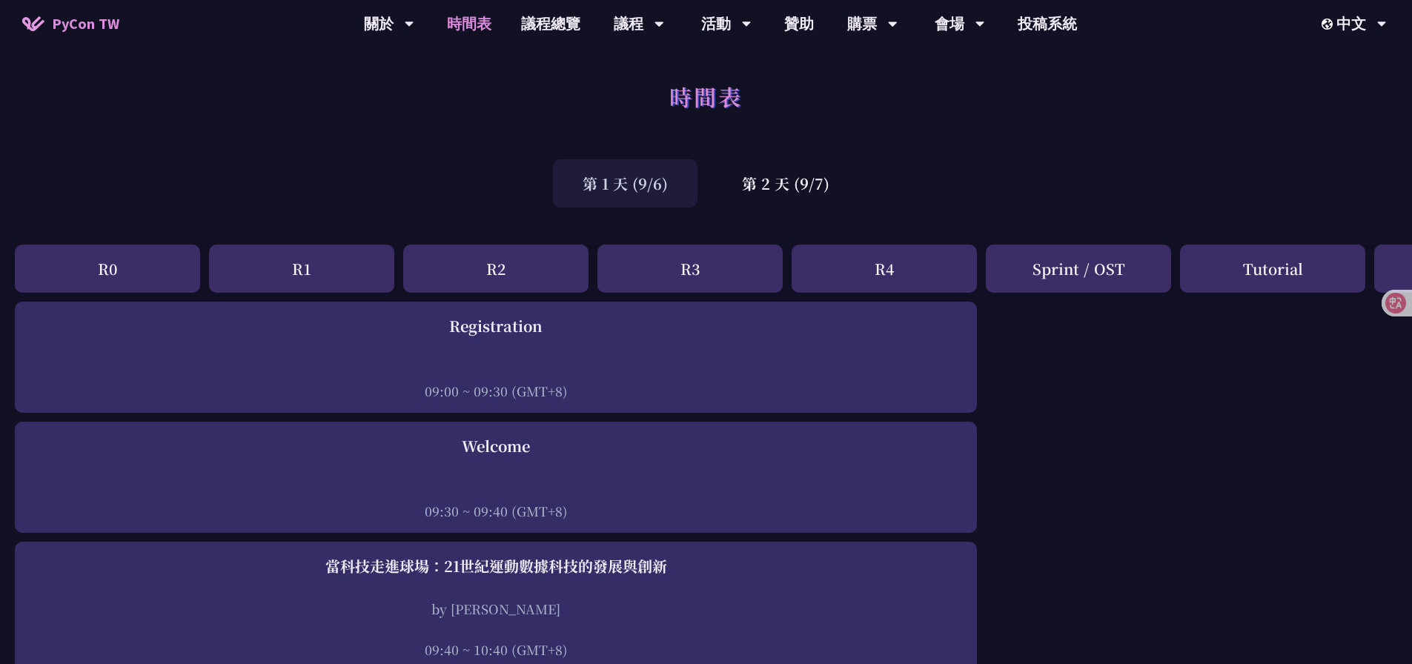
click at [935, 150] on div "時間表" at bounding box center [706, 113] width 1412 height 78
click at [935, 135] on div "時間表" at bounding box center [706, 113] width 1412 height 78
click at [796, 193] on div "第 2 天 (9/7)" at bounding box center [785, 183] width 147 height 48
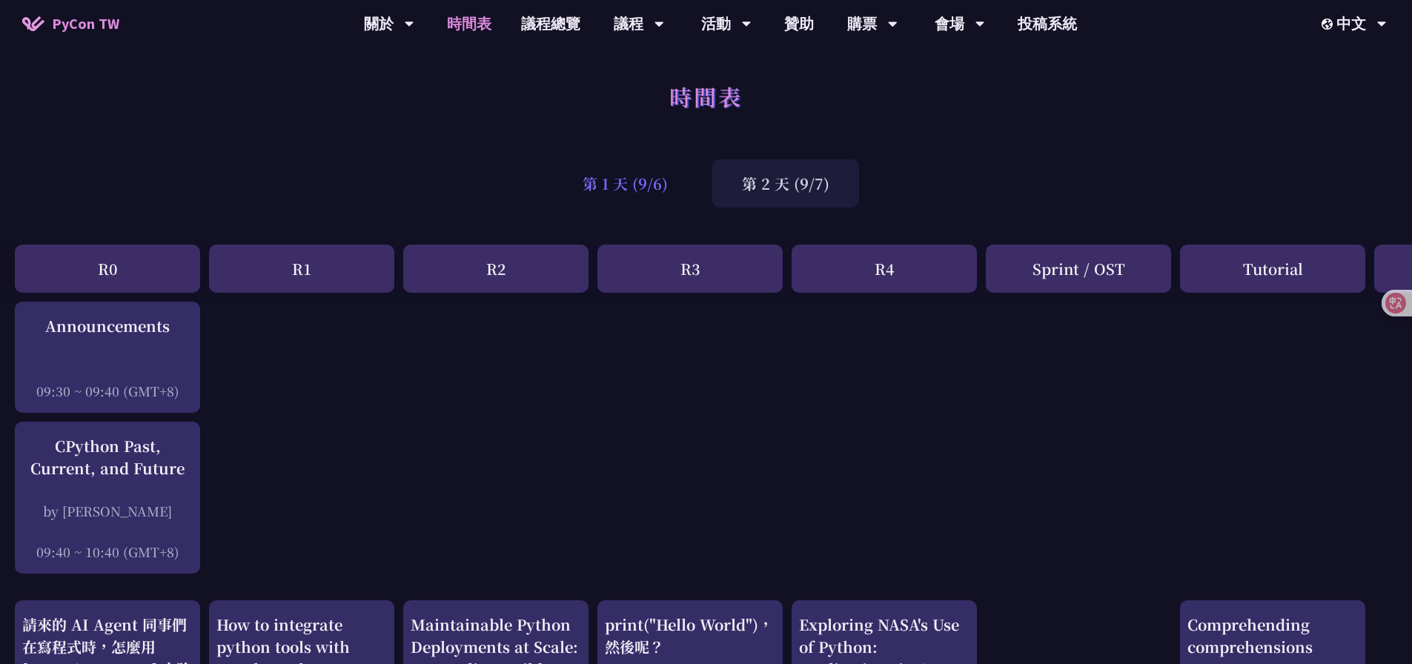
drag, startPoint x: 623, startPoint y: 204, endPoint x: 677, endPoint y: 190, distance: 56.4
click at [623, 204] on div "第 1 天 (9/6)" at bounding box center [625, 183] width 145 height 48
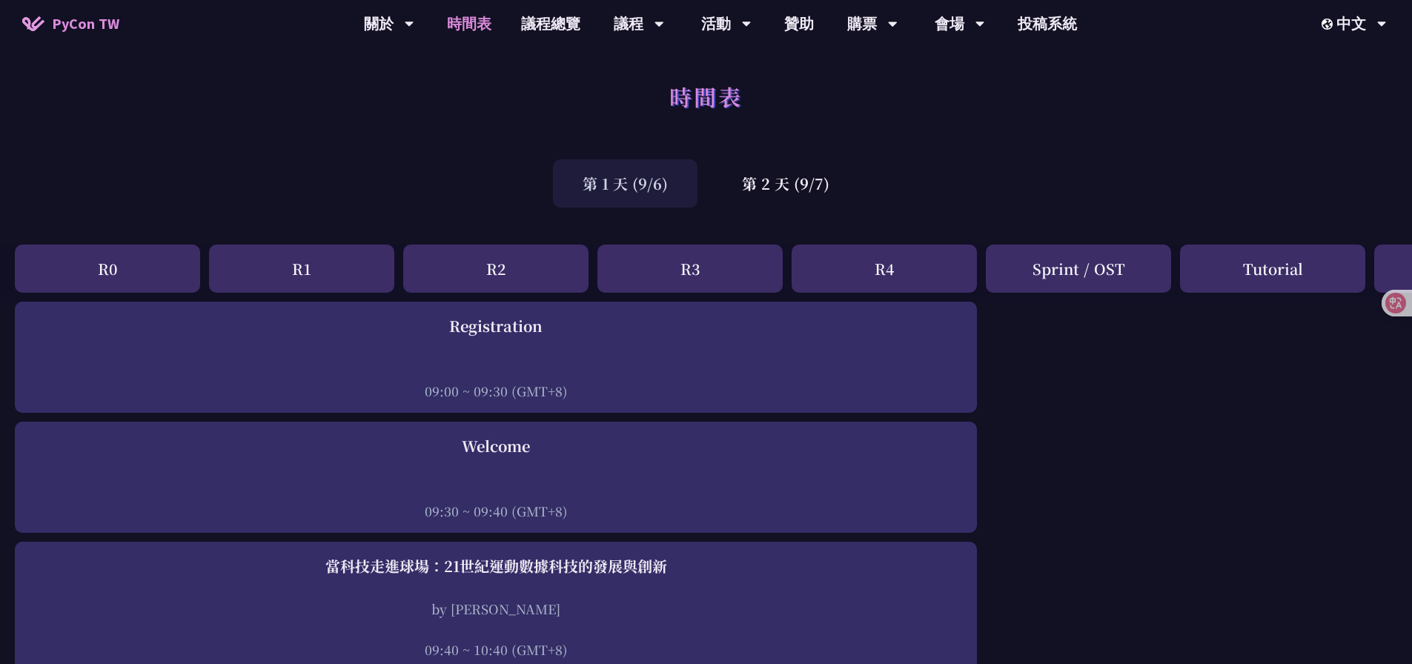
click at [932, 177] on div "第 1 天 (9/6) 第 2 天 (9/7)" at bounding box center [706, 183] width 1412 height 63
click at [810, 192] on div "第 2 天 (9/7)" at bounding box center [785, 183] width 147 height 48
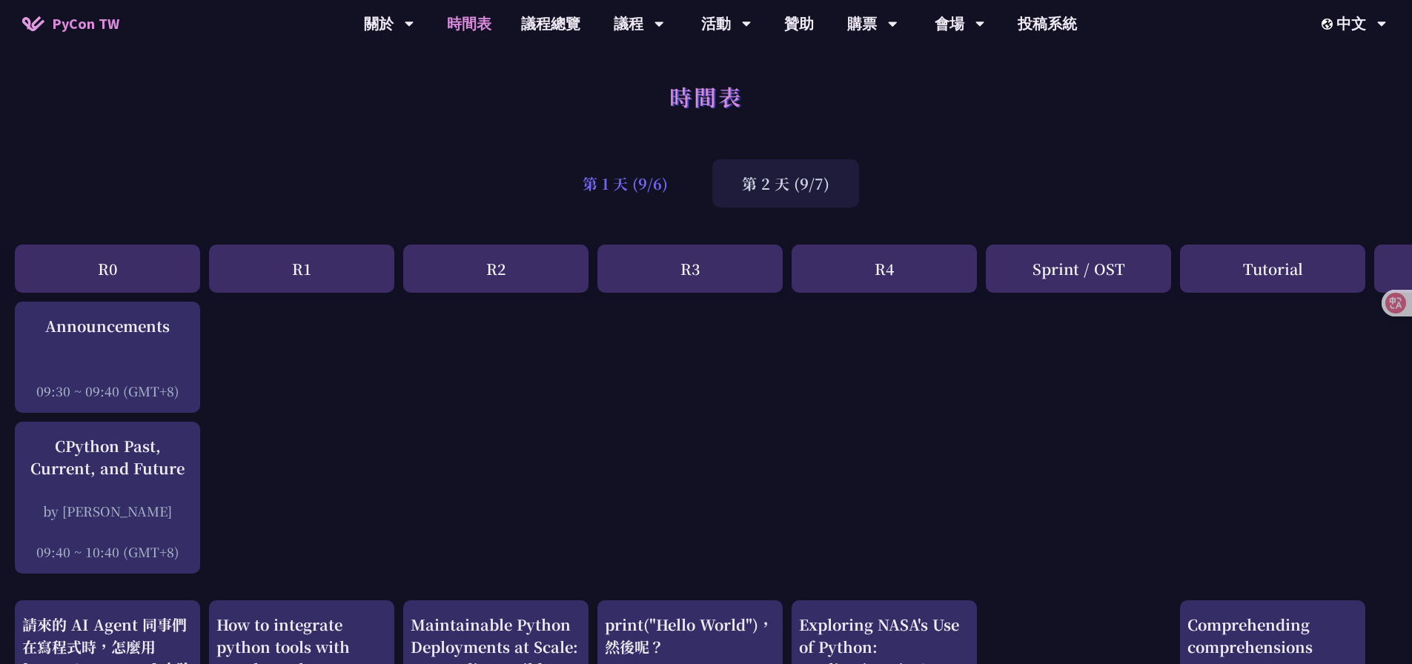
click at [666, 187] on div "第 1 天 (9/6)" at bounding box center [625, 183] width 145 height 48
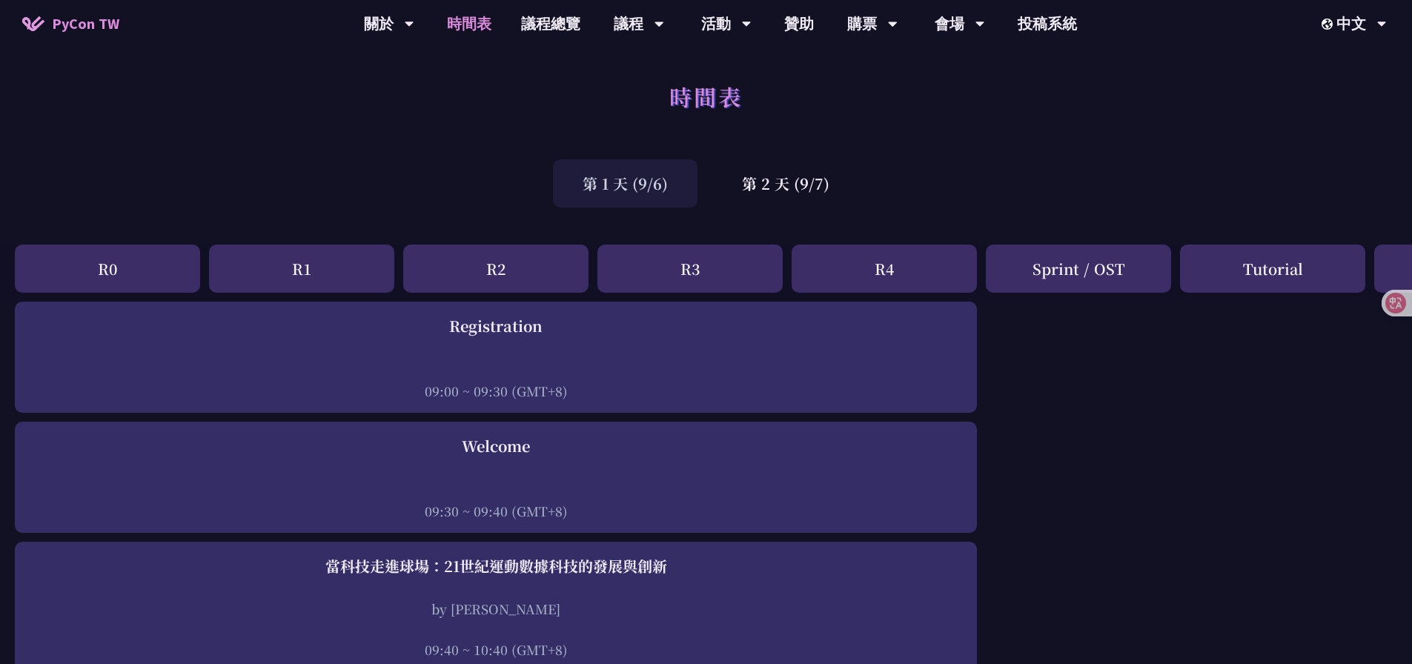
click at [933, 151] on div "時間表" at bounding box center [706, 113] width 1412 height 78
click at [935, 131] on div "時間表" at bounding box center [706, 113] width 1412 height 78
click at [935, 120] on div "時間表" at bounding box center [706, 113] width 1412 height 78
click at [935, 176] on div "第 1 天 (9/6) 第 2 天 (9/7)" at bounding box center [706, 183] width 1412 height 63
